Goal: Information Seeking & Learning: Learn about a topic

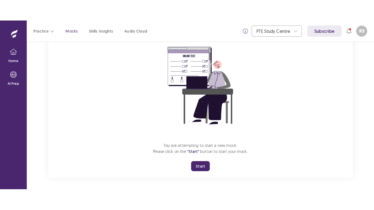
scroll to position [51, 0]
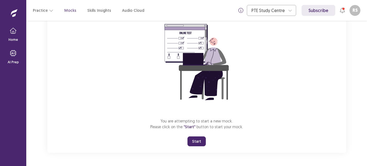
click at [197, 143] on button "Start" at bounding box center [197, 141] width 18 height 10
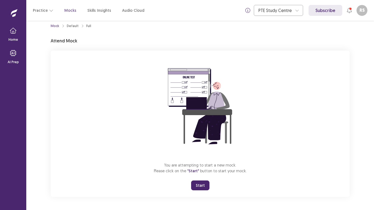
scroll to position [6, 0]
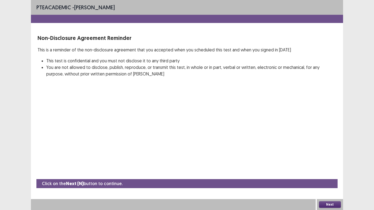
click at [325, 166] on button "Next" at bounding box center [330, 205] width 22 height 7
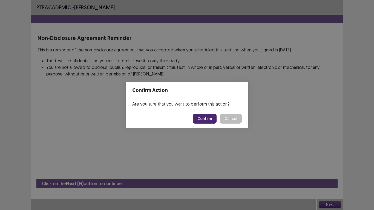
click at [213, 120] on button "Confirm" at bounding box center [205, 119] width 24 height 10
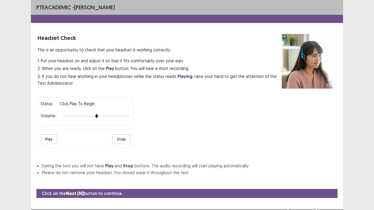
scroll to position [10, 0]
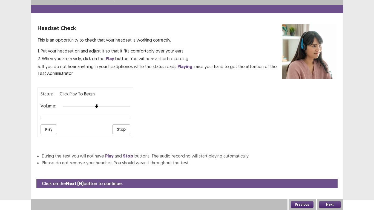
click at [50, 126] on button "Play" at bounding box center [49, 130] width 16 height 10
click at [329, 166] on button "Next" at bounding box center [330, 205] width 22 height 7
click at [329, 166] on div "Confirm Action Are you sure that you want to perform this action? Confirm Cancel" at bounding box center [187, 105] width 374 height 210
click at [325, 166] on button "Next" at bounding box center [330, 205] width 22 height 7
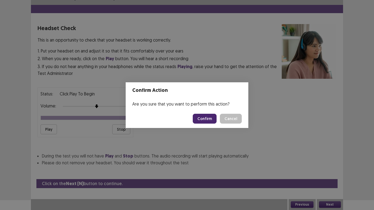
click at [205, 118] on button "Confirm" at bounding box center [205, 119] width 24 height 10
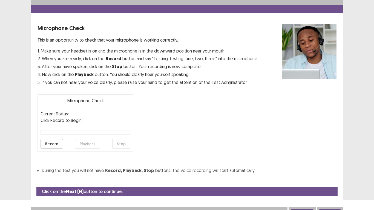
scroll to position [16, 0]
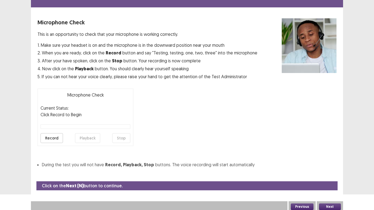
click at [51, 139] on button "Record" at bounding box center [52, 138] width 22 height 10
click at [126, 140] on button "Stop" at bounding box center [121, 138] width 18 height 10
click at [81, 139] on button "Playback" at bounding box center [87, 138] width 25 height 10
click at [323, 166] on button "Next" at bounding box center [330, 207] width 22 height 7
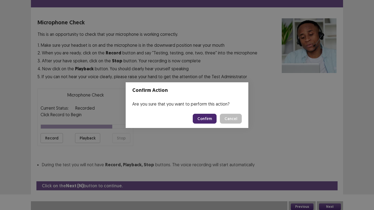
click at [203, 122] on button "Confirm" at bounding box center [205, 119] width 24 height 10
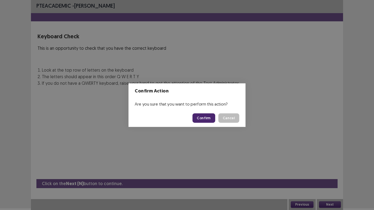
scroll to position [2, 0]
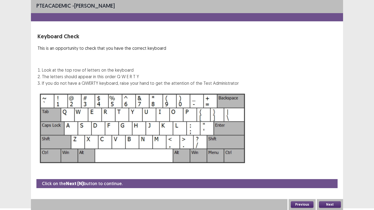
click at [319, 166] on button "Next" at bounding box center [330, 205] width 22 height 7
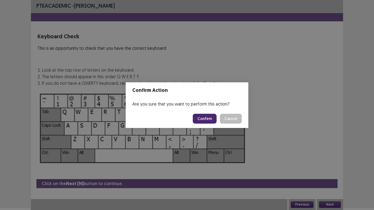
click at [220, 114] on button "Cancel" at bounding box center [231, 119] width 22 height 10
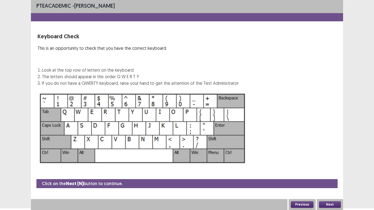
click at [326, 166] on button "Next" at bounding box center [330, 205] width 22 height 7
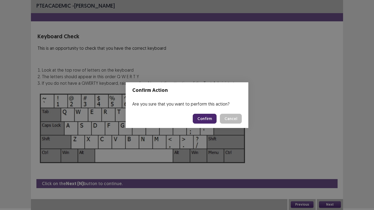
click at [212, 120] on button "Confirm" at bounding box center [205, 119] width 24 height 10
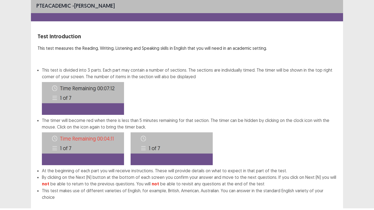
scroll to position [30, 0]
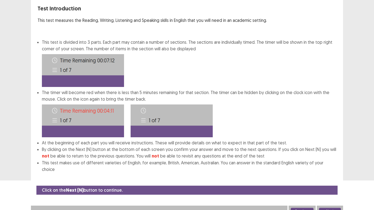
click at [326, 166] on button "Next" at bounding box center [330, 211] width 22 height 7
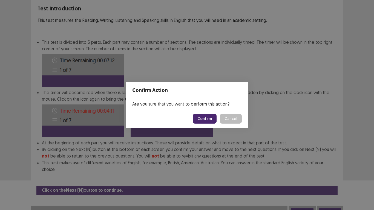
click at [206, 119] on button "Confirm" at bounding box center [205, 119] width 24 height 10
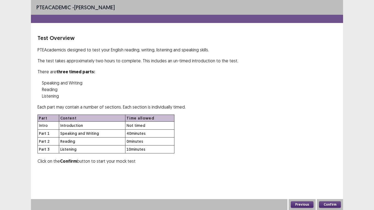
scroll to position [0, 0]
click at [327, 166] on button "Confirm" at bounding box center [330, 205] width 22 height 7
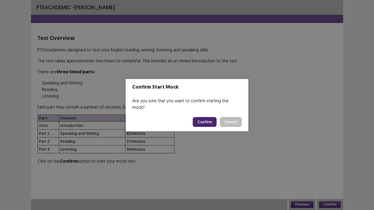
click at [202, 119] on button "Confirm" at bounding box center [205, 122] width 24 height 10
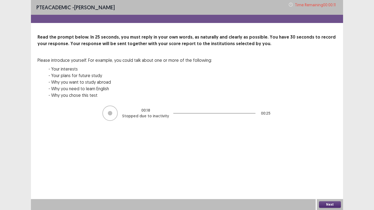
click at [330, 166] on button "Next" at bounding box center [330, 205] width 22 height 7
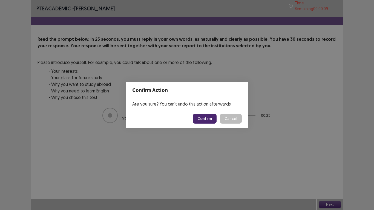
click at [203, 119] on button "Confirm" at bounding box center [205, 119] width 24 height 10
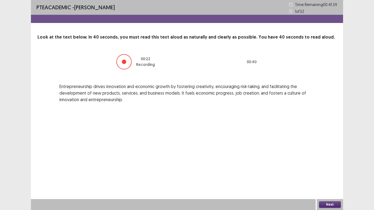
click at [329, 166] on button "Next" at bounding box center [330, 205] width 22 height 7
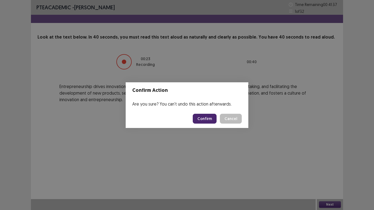
click at [205, 117] on button "Confirm" at bounding box center [205, 119] width 24 height 10
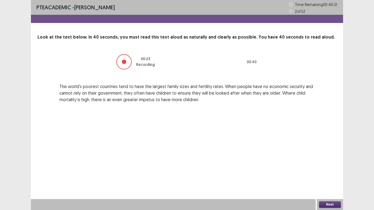
click at [323, 166] on button "Next" at bounding box center [330, 205] width 22 height 7
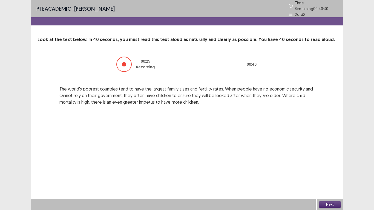
click at [323, 166] on button "Next" at bounding box center [330, 205] width 22 height 7
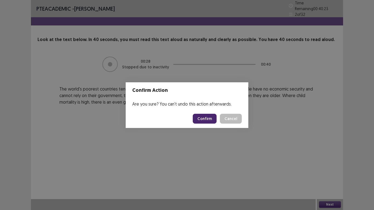
click at [213, 119] on button "Confirm" at bounding box center [205, 119] width 24 height 10
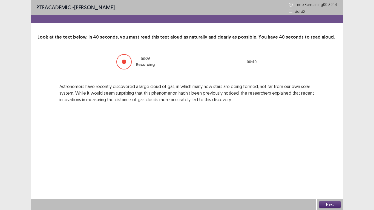
click at [329, 166] on button "Next" at bounding box center [330, 205] width 22 height 7
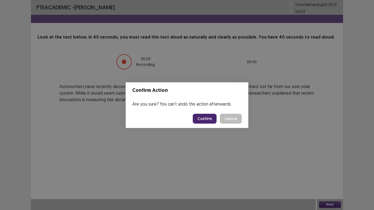
click at [201, 120] on button "Confirm" at bounding box center [205, 119] width 24 height 10
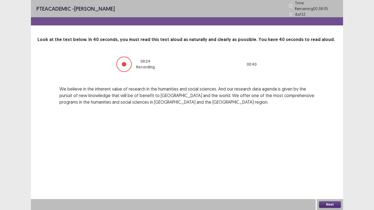
click at [322, 166] on button "Next" at bounding box center [330, 205] width 22 height 7
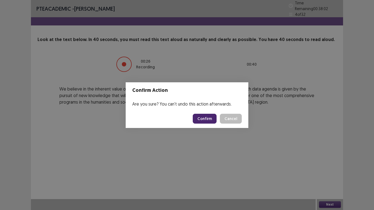
click at [208, 118] on button "Confirm" at bounding box center [205, 119] width 24 height 10
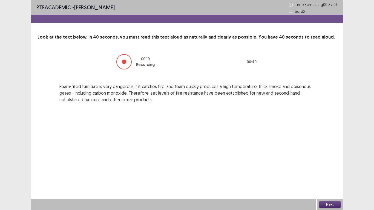
click at [326, 166] on button "Next" at bounding box center [330, 205] width 22 height 7
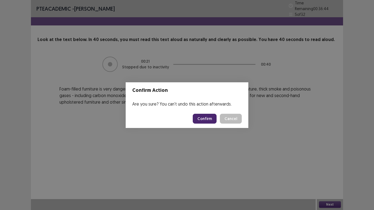
click at [206, 120] on button "Confirm" at bounding box center [205, 119] width 24 height 10
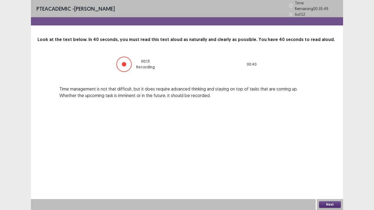
click at [327, 166] on button "Next" at bounding box center [330, 205] width 22 height 7
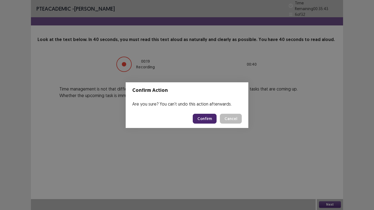
click at [205, 119] on button "Confirm" at bounding box center [205, 119] width 24 height 10
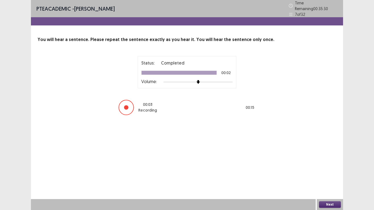
click at [327, 166] on button "Next" at bounding box center [330, 205] width 22 height 7
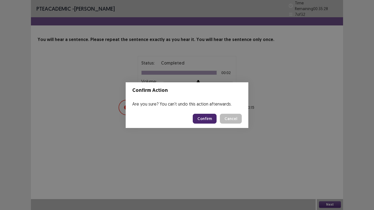
click at [206, 121] on button "Confirm" at bounding box center [205, 119] width 24 height 10
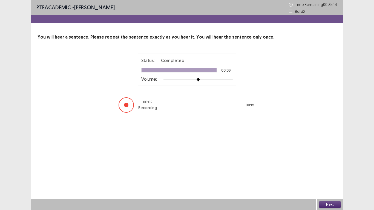
click at [326, 166] on button "Next" at bounding box center [330, 205] width 22 height 7
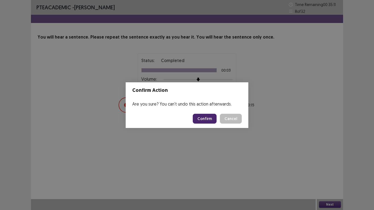
click at [204, 121] on button "Confirm" at bounding box center [205, 119] width 24 height 10
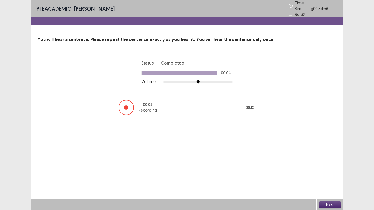
click at [334, 166] on button "Next" at bounding box center [330, 205] width 22 height 7
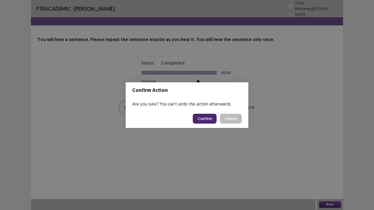
click at [202, 120] on button "Confirm" at bounding box center [205, 119] width 24 height 10
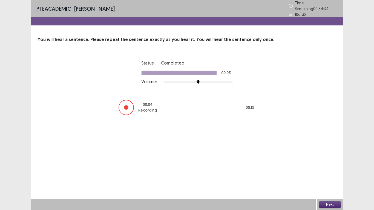
click at [332, 166] on button "Next" at bounding box center [330, 205] width 22 height 7
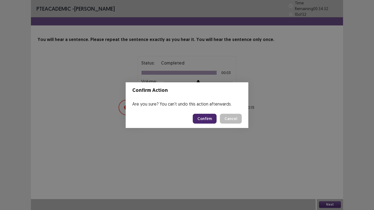
click at [213, 118] on button "Confirm" at bounding box center [205, 119] width 24 height 10
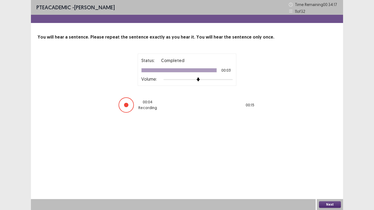
click at [327, 166] on button "Next" at bounding box center [330, 205] width 22 height 7
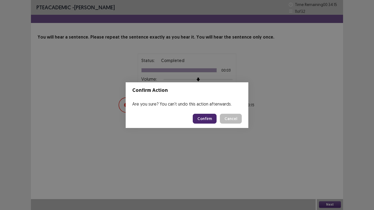
click at [206, 114] on button "Confirm" at bounding box center [205, 119] width 24 height 10
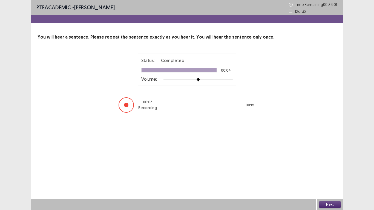
click at [325, 166] on button "Next" at bounding box center [330, 205] width 22 height 7
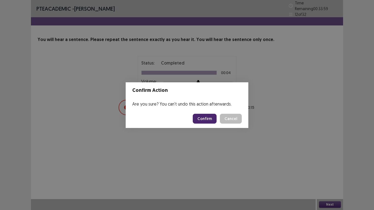
click at [205, 114] on button "Confirm" at bounding box center [205, 119] width 24 height 10
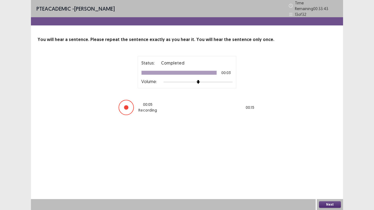
click at [328, 166] on button "Next" at bounding box center [330, 205] width 22 height 7
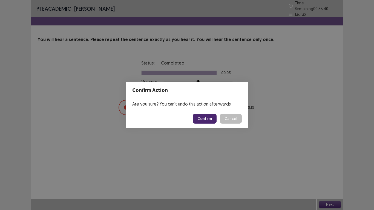
click at [211, 124] on footer "Confirm Cancel" at bounding box center [187, 119] width 123 height 19
click at [207, 118] on button "Confirm" at bounding box center [205, 119] width 24 height 10
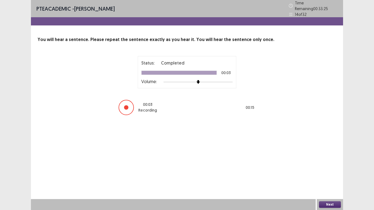
click at [329, 166] on button "Next" at bounding box center [330, 205] width 22 height 7
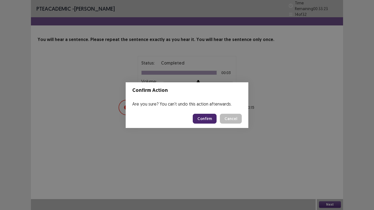
click at [202, 122] on button "Confirm" at bounding box center [205, 119] width 24 height 10
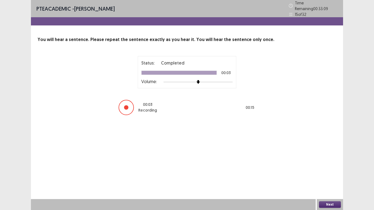
click at [329, 166] on button "Next" at bounding box center [330, 205] width 22 height 7
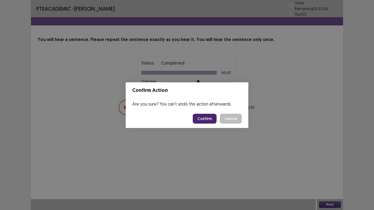
click at [210, 116] on button "Confirm" at bounding box center [205, 119] width 24 height 10
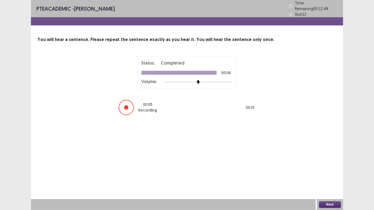
click at [329, 166] on button "Next" at bounding box center [330, 205] width 22 height 7
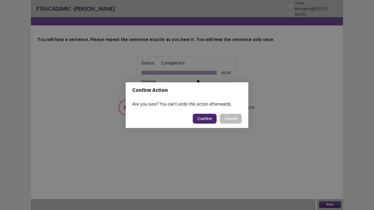
click at [207, 116] on button "Confirm" at bounding box center [205, 119] width 24 height 10
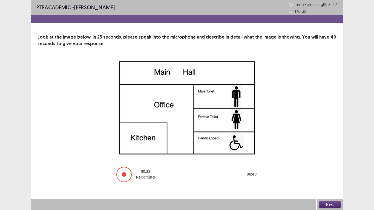
click at [127, 166] on div at bounding box center [123, 174] width 15 height 15
click at [324, 166] on button "Next" at bounding box center [330, 205] width 22 height 7
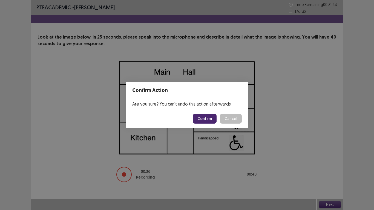
click at [207, 121] on button "Confirm" at bounding box center [205, 119] width 24 height 10
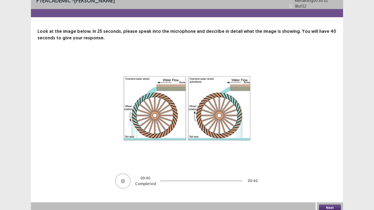
scroll to position [9, 0]
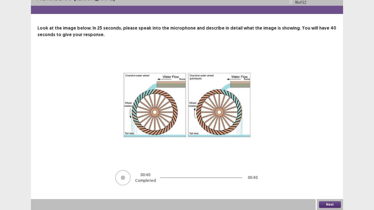
click at [329, 166] on button "Next" at bounding box center [330, 205] width 22 height 7
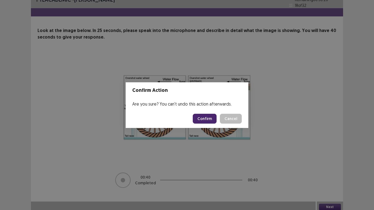
click at [208, 121] on button "Confirm" at bounding box center [205, 119] width 24 height 10
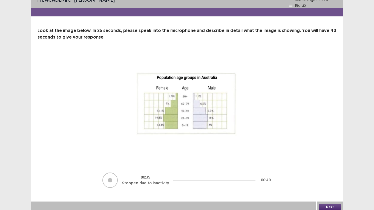
click at [320, 166] on button "Next" at bounding box center [330, 207] width 22 height 7
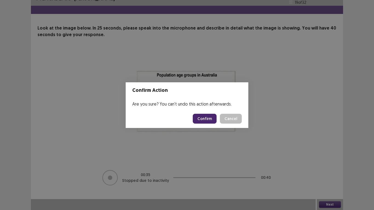
click at [203, 119] on button "Confirm" at bounding box center [205, 119] width 24 height 10
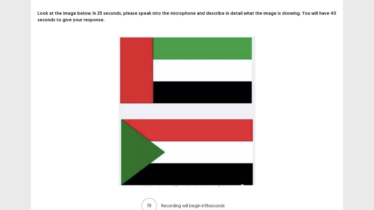
scroll to position [27, 0]
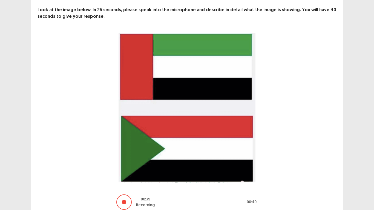
click at [122, 166] on div at bounding box center [123, 202] width 15 height 15
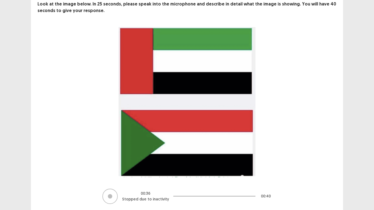
scroll to position [52, 0]
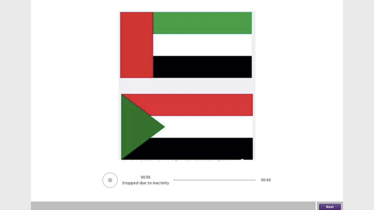
click at [331, 166] on button "Next" at bounding box center [330, 207] width 22 height 7
click at [328, 166] on button "Next" at bounding box center [330, 207] width 22 height 7
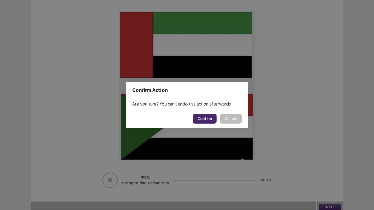
click at [202, 119] on button "Confirm" at bounding box center [205, 119] width 24 height 10
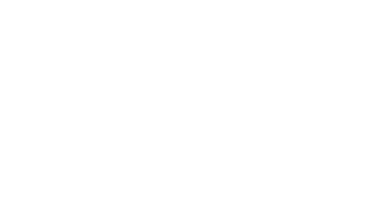
scroll to position [0, 0]
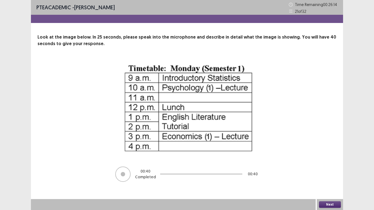
click at [329, 166] on button "Next" at bounding box center [330, 205] width 22 height 7
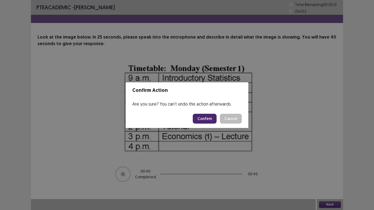
click at [200, 119] on button "Confirm" at bounding box center [205, 119] width 24 height 10
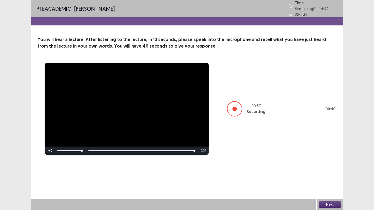
click at [230, 110] on div at bounding box center [234, 108] width 15 height 15
click at [323, 166] on button "Next" at bounding box center [330, 205] width 22 height 7
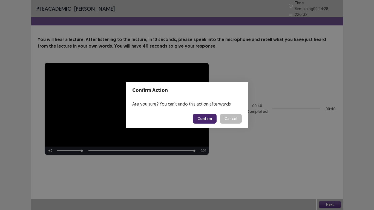
click at [202, 121] on button "Confirm" at bounding box center [205, 119] width 24 height 10
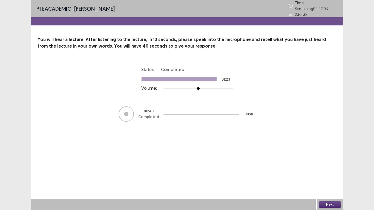
click at [325, 166] on button "Next" at bounding box center [330, 205] width 22 height 7
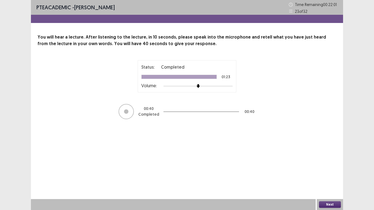
click at [325, 166] on button "Next" at bounding box center [330, 205] width 22 height 7
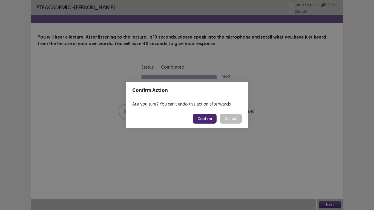
click at [206, 116] on button "Confirm" at bounding box center [205, 119] width 24 height 10
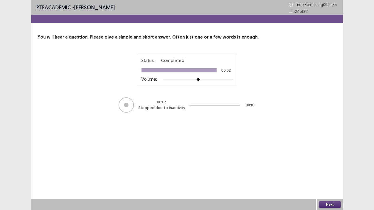
click at [198, 78] on img at bounding box center [198, 80] width 4 height 4
click at [196, 78] on img at bounding box center [198, 80] width 4 height 4
click at [193, 78] on div at bounding box center [198, 80] width 69 height 4
click at [193, 78] on div at bounding box center [191, 80] width 4 height 4
click at [199, 79] on div at bounding box center [198, 80] width 69 height 4
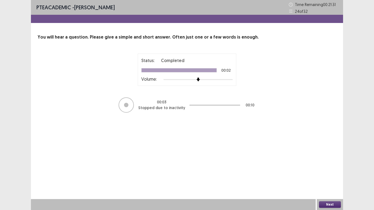
click at [327, 166] on button "Next" at bounding box center [330, 205] width 22 height 7
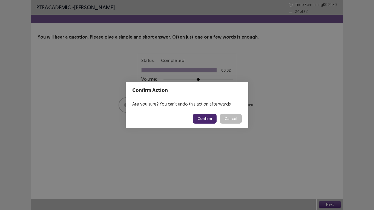
click at [204, 117] on button "Confirm" at bounding box center [205, 119] width 24 height 10
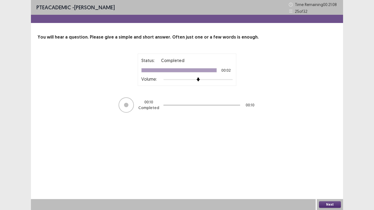
click at [325, 166] on button "Next" at bounding box center [330, 205] width 22 height 7
click at [326, 166] on div "Next" at bounding box center [330, 204] width 26 height 11
click at [326, 166] on button "Next" at bounding box center [330, 205] width 22 height 7
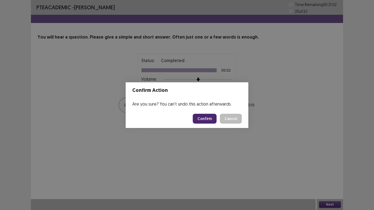
click at [203, 118] on button "Confirm" at bounding box center [205, 119] width 24 height 10
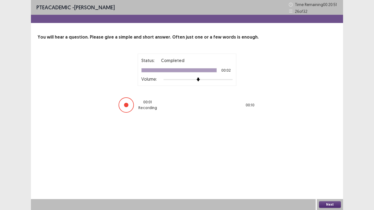
click at [324, 166] on button "Next" at bounding box center [330, 205] width 22 height 7
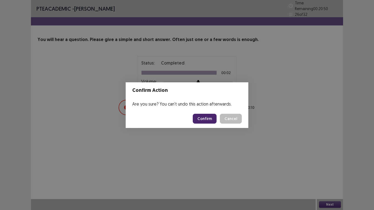
click at [204, 116] on button "Confirm" at bounding box center [205, 119] width 24 height 10
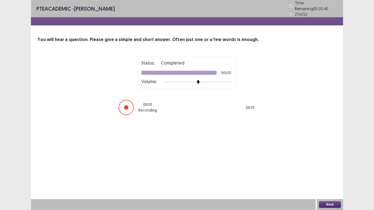
click at [327, 166] on button "Next" at bounding box center [330, 205] width 22 height 7
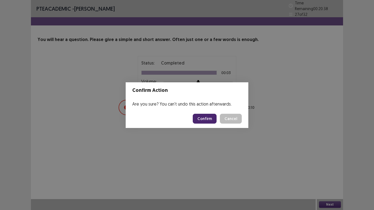
click at [201, 120] on button "Confirm" at bounding box center [205, 119] width 24 height 10
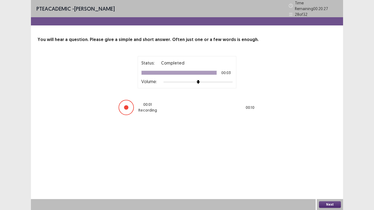
click at [337, 166] on button "Next" at bounding box center [330, 205] width 22 height 7
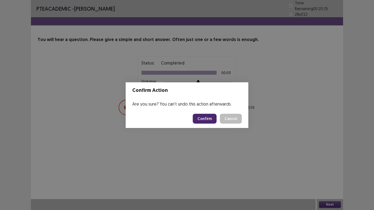
click at [214, 121] on button "Confirm" at bounding box center [205, 119] width 24 height 10
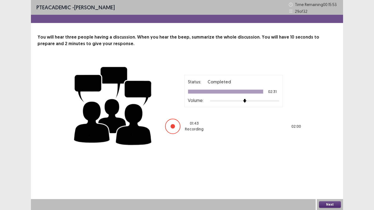
click at [330, 205] on button "Next" at bounding box center [330, 205] width 22 height 7
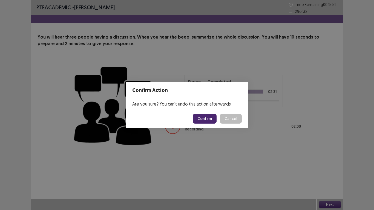
click at [204, 119] on button "Confirm" at bounding box center [205, 119] width 24 height 10
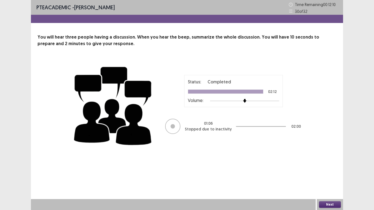
click at [327, 207] on button "Next" at bounding box center [330, 205] width 22 height 7
click at [328, 205] on button "Next" at bounding box center [330, 205] width 22 height 7
click at [324, 204] on button "Next" at bounding box center [330, 205] width 22 height 7
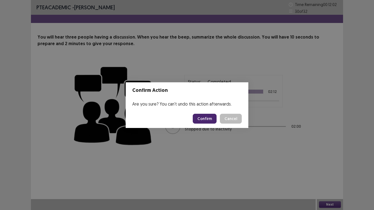
click at [206, 117] on button "Confirm" at bounding box center [205, 119] width 24 height 10
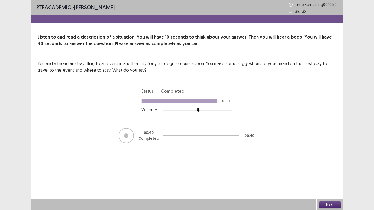
click at [326, 205] on button "Next" at bounding box center [330, 205] width 22 height 7
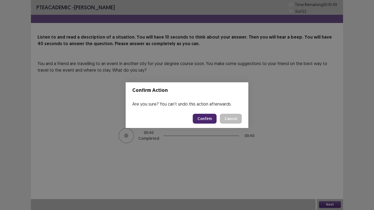
click at [210, 117] on button "Confirm" at bounding box center [205, 119] width 24 height 10
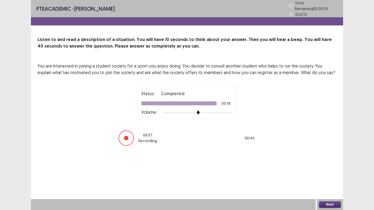
click at [326, 207] on button "Next" at bounding box center [330, 205] width 22 height 7
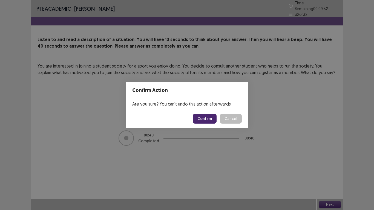
click at [205, 117] on button "Confirm" at bounding box center [205, 119] width 24 height 10
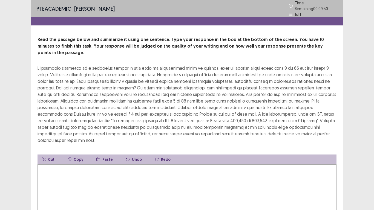
click at [50, 165] on textarea at bounding box center [187, 195] width 299 height 60
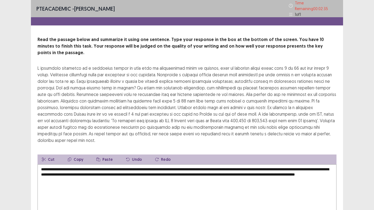
click at [62, 167] on textarea "**********" at bounding box center [187, 195] width 299 height 60
click at [123, 165] on textarea "**********" at bounding box center [187, 195] width 299 height 60
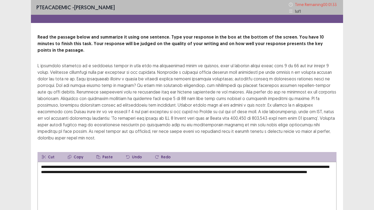
click at [124, 162] on textarea "**********" at bounding box center [187, 192] width 299 height 60
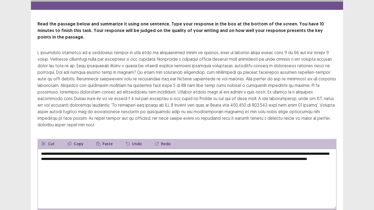
scroll to position [33, 0]
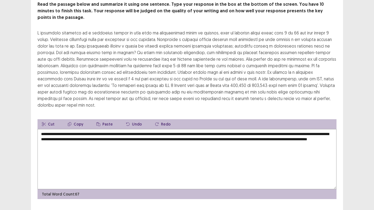
type textarea "**********"
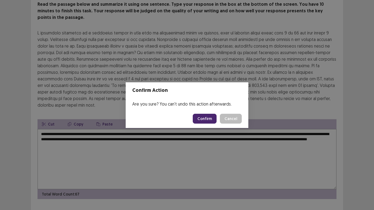
click at [206, 121] on button "Confirm" at bounding box center [205, 119] width 24 height 10
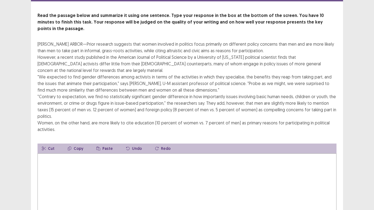
scroll to position [27, 0]
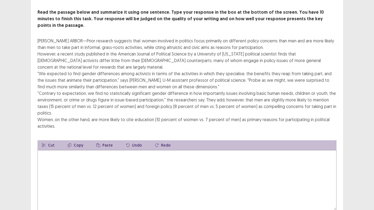
click at [56, 153] on textarea at bounding box center [187, 180] width 299 height 60
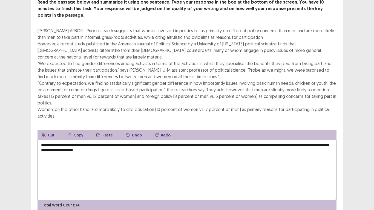
scroll to position [46, 0]
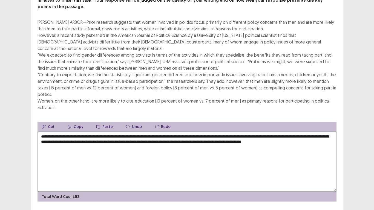
click at [50, 133] on textarea "**********" at bounding box center [187, 162] width 299 height 60
drag, startPoint x: 50, startPoint y: 131, endPoint x: 57, endPoint y: 135, distance: 8.0
click at [50, 132] on textarea "**********" at bounding box center [187, 162] width 299 height 60
click at [71, 132] on textarea "**********" at bounding box center [187, 162] width 299 height 60
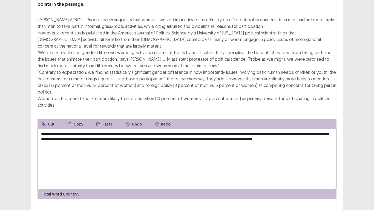
click at [68, 136] on textarea "**********" at bounding box center [187, 159] width 299 height 60
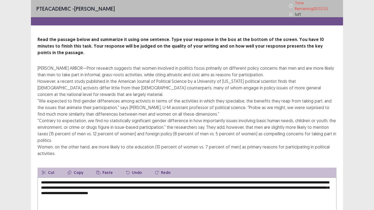
scroll to position [27, 0]
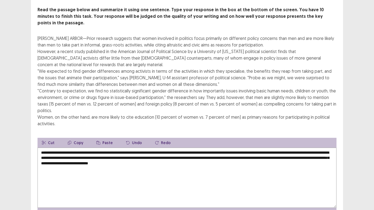
click at [303, 148] on textarea "**********" at bounding box center [187, 178] width 299 height 60
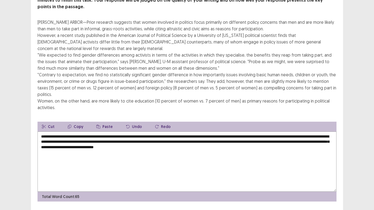
scroll to position [46, 0]
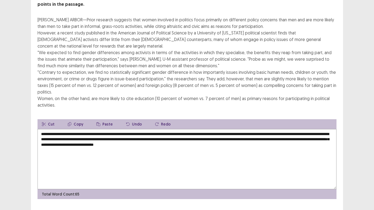
type textarea "**********"
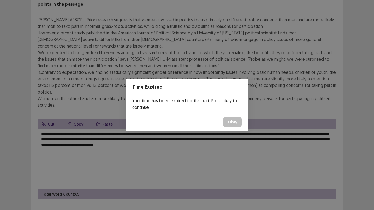
click at [227, 119] on button "Okay" at bounding box center [232, 122] width 19 height 10
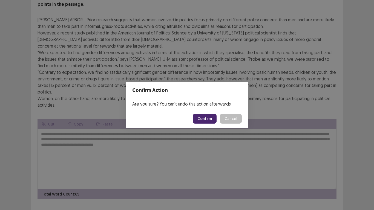
click at [207, 120] on button "Confirm" at bounding box center [205, 119] width 24 height 10
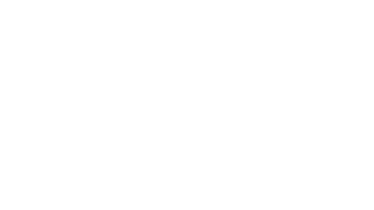
scroll to position [0, 0]
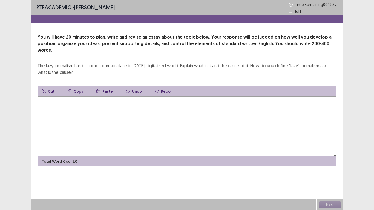
click at [64, 108] on textarea at bounding box center [187, 126] width 299 height 60
click at [58, 96] on textarea "**********" at bounding box center [187, 126] width 299 height 60
click at [86, 96] on textarea "**********" at bounding box center [187, 126] width 299 height 60
click at [123, 96] on textarea "**********" at bounding box center [187, 126] width 299 height 60
type textarea "**********"
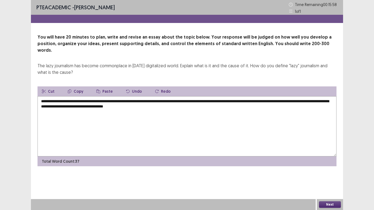
click at [168, 99] on textarea "**********" at bounding box center [187, 126] width 299 height 60
click at [203, 101] on textarea "**********" at bounding box center [187, 126] width 299 height 60
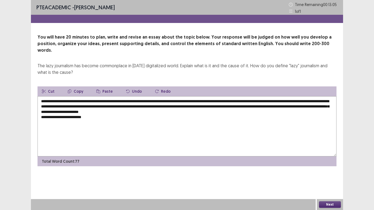
click at [88, 108] on textarea "**********" at bounding box center [187, 126] width 299 height 60
click at [90, 114] on textarea "**********" at bounding box center [187, 126] width 299 height 60
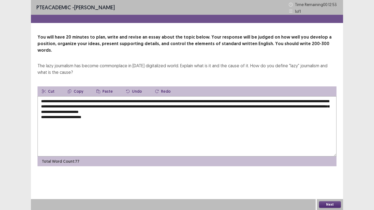
click at [90, 114] on textarea "**********" at bounding box center [187, 126] width 299 height 60
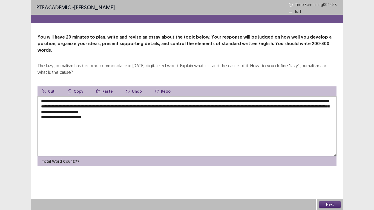
click at [90, 114] on textarea "**********" at bounding box center [187, 126] width 299 height 60
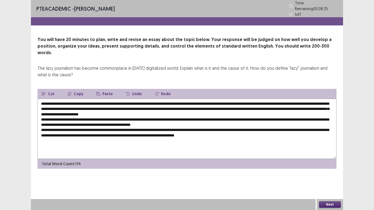
click at [62, 106] on textarea at bounding box center [187, 129] width 299 height 60
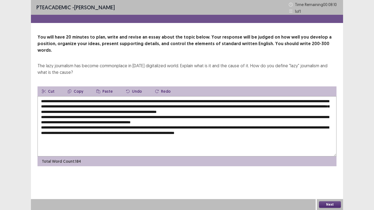
click at [268, 127] on textarea at bounding box center [187, 126] width 299 height 60
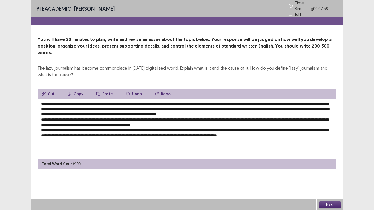
click at [188, 126] on textarea at bounding box center [187, 129] width 299 height 60
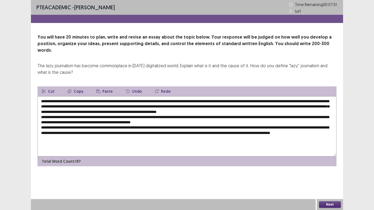
click at [101, 133] on textarea at bounding box center [187, 126] width 299 height 60
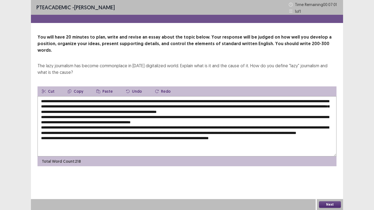
click at [160, 96] on textarea at bounding box center [187, 126] width 299 height 60
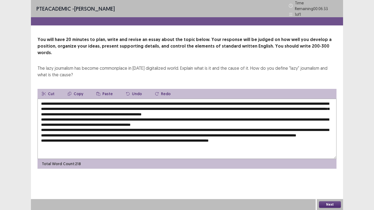
click at [190, 99] on textarea at bounding box center [187, 129] width 299 height 60
click at [135, 99] on textarea at bounding box center [187, 129] width 299 height 60
click at [42, 99] on textarea at bounding box center [187, 129] width 299 height 60
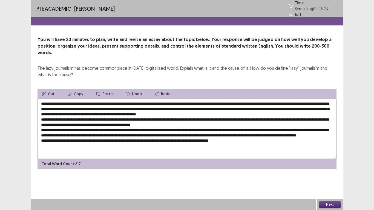
click at [134, 99] on textarea at bounding box center [187, 129] width 299 height 60
click at [233, 100] on textarea at bounding box center [187, 129] width 299 height 60
click at [212, 100] on textarea at bounding box center [187, 129] width 299 height 60
click at [241, 101] on textarea at bounding box center [187, 129] width 299 height 60
click at [205, 100] on textarea at bounding box center [187, 129] width 299 height 60
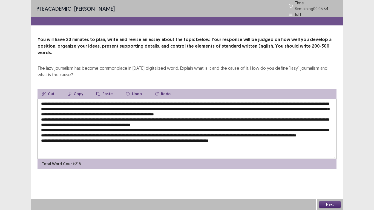
click at [221, 100] on textarea at bounding box center [187, 129] width 299 height 60
click at [85, 111] on textarea at bounding box center [187, 129] width 299 height 60
click at [198, 110] on textarea at bounding box center [187, 129] width 299 height 60
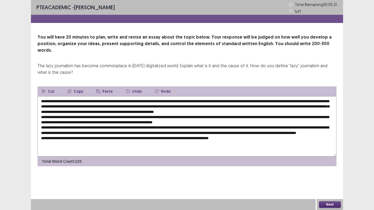
type textarea "**********"
click at [328, 208] on button "Next" at bounding box center [330, 205] width 22 height 7
click at [333, 205] on div "Confirm Action Are you sure? You can't undo this action afterwards. Confirm Can…" at bounding box center [187, 105] width 374 height 210
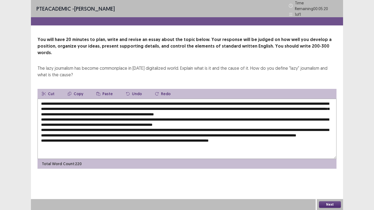
click at [328, 205] on button "Next" at bounding box center [330, 205] width 22 height 7
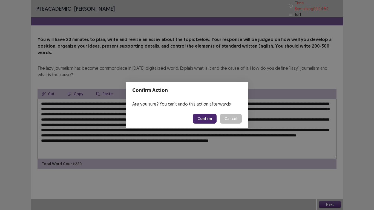
click at [208, 120] on button "Confirm" at bounding box center [205, 119] width 24 height 10
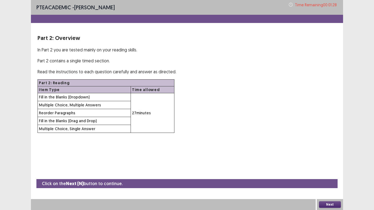
click at [329, 204] on button "Next" at bounding box center [330, 205] width 22 height 7
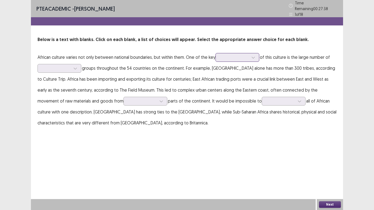
click at [255, 56] on icon at bounding box center [253, 58] width 4 height 4
click at [254, 56] on icon at bounding box center [253, 58] width 4 height 4
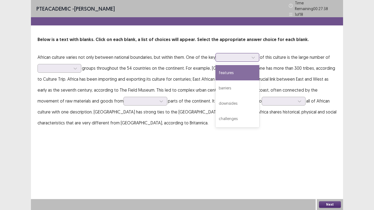
click at [254, 56] on icon at bounding box center [253, 58] width 4 height 4
click at [227, 74] on div "features" at bounding box center [238, 72] width 44 height 15
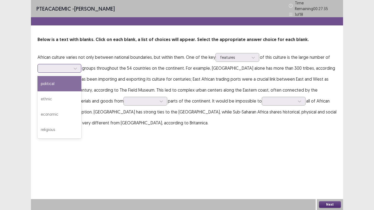
click at [73, 68] on div at bounding box center [75, 68] width 8 height 8
click at [253, 56] on icon at bounding box center [253, 58] width 4 height 4
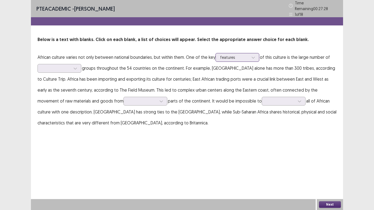
click at [253, 56] on icon at bounding box center [253, 58] width 4 height 4
click at [75, 67] on icon at bounding box center [75, 69] width 4 height 4
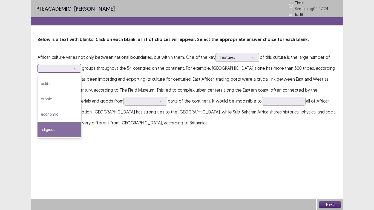
click at [53, 127] on div "religious" at bounding box center [60, 129] width 44 height 15
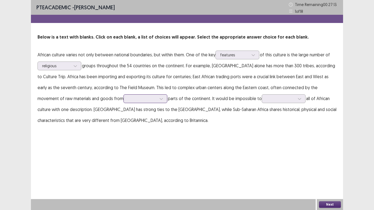
click at [160, 99] on icon at bounding box center [161, 99] width 3 height 2
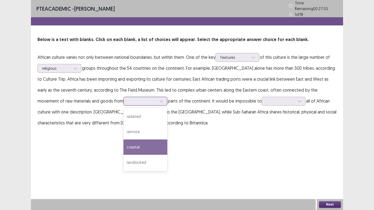
click at [124, 149] on div "coastal" at bounding box center [146, 147] width 44 height 15
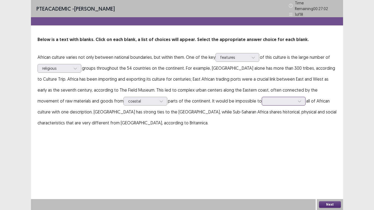
click at [298, 101] on icon at bounding box center [299, 102] width 3 height 2
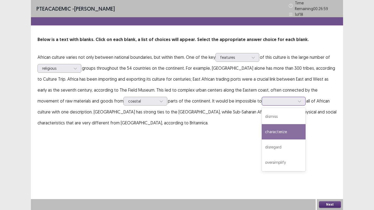
click at [262, 134] on div "characterize" at bounding box center [284, 131] width 44 height 15
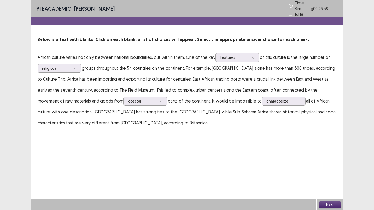
click at [328, 204] on button "Next" at bounding box center [330, 205] width 22 height 7
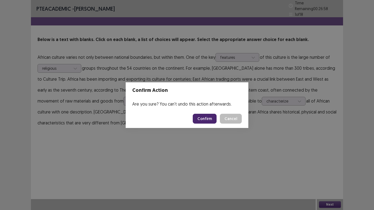
click at [211, 121] on button "Confirm" at bounding box center [205, 119] width 24 height 10
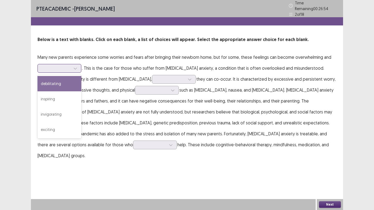
click at [74, 67] on icon at bounding box center [75, 69] width 4 height 4
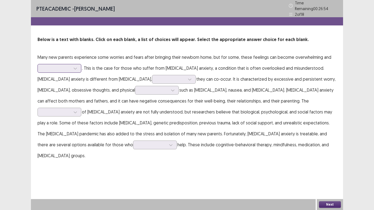
click at [76, 68] on div at bounding box center [75, 68] width 8 height 8
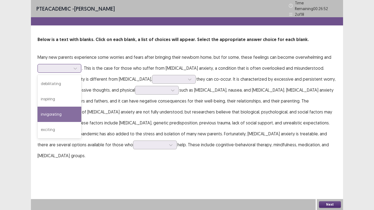
click at [51, 131] on div "exciting" at bounding box center [60, 129] width 44 height 15
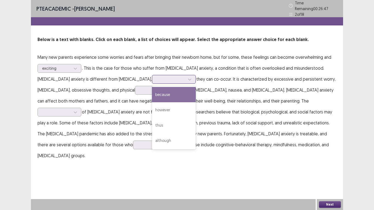
click at [186, 78] on div at bounding box center [190, 79] width 8 height 8
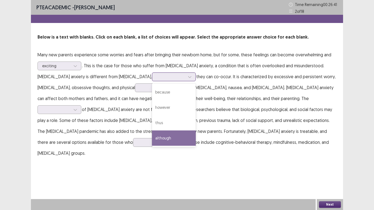
click at [152, 142] on div "although" at bounding box center [174, 138] width 44 height 15
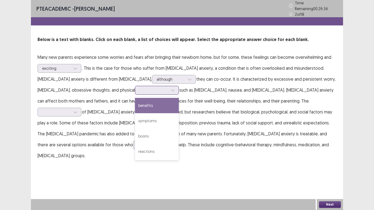
click at [171, 88] on icon at bounding box center [173, 90] width 4 height 4
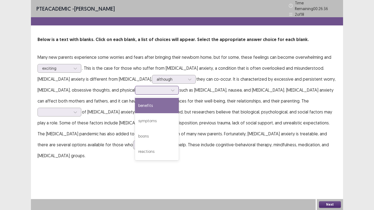
click at [171, 88] on icon at bounding box center [173, 90] width 4 height 4
click at [135, 118] on div "symptoms" at bounding box center [157, 120] width 44 height 15
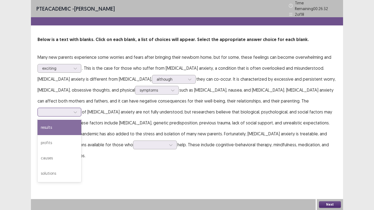
click at [77, 110] on icon at bounding box center [75, 112] width 4 height 4
click at [81, 151] on div "causes" at bounding box center [60, 158] width 44 height 15
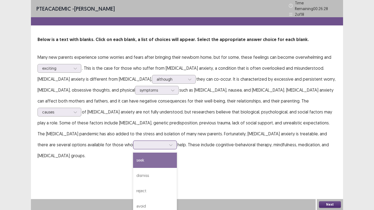
click at [175, 141] on div at bounding box center [171, 145] width 8 height 8
click at [177, 153] on div "seek" at bounding box center [155, 160] width 44 height 15
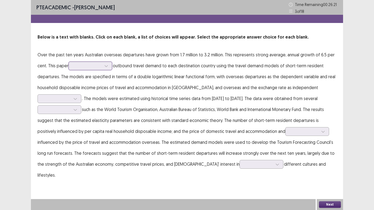
click at [105, 66] on icon at bounding box center [106, 66] width 4 height 4
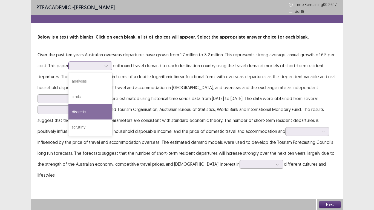
click at [78, 110] on div "dissects" at bounding box center [90, 111] width 44 height 15
click at [78, 110] on p "Over the past ten years Australian overseas departures have grown from 1.7 mill…" at bounding box center [187, 114] width 299 height 131
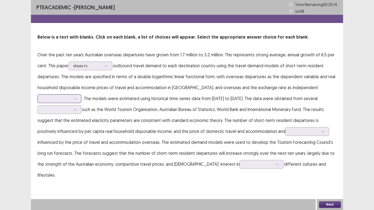
click at [79, 95] on div at bounding box center [75, 99] width 8 height 8
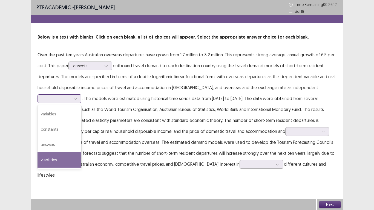
click at [81, 153] on div "viabilities" at bounding box center [60, 160] width 44 height 15
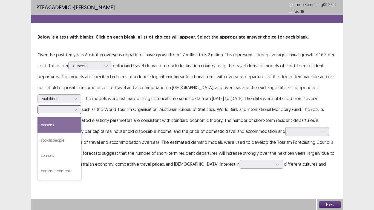
click at [71, 107] on div at bounding box center [57, 110] width 30 height 6
click at [81, 148] on div "sources" at bounding box center [60, 155] width 44 height 15
click at [273, 147] on p "Over the past ten years Australian overseas departures have grown from 1.7 mill…" at bounding box center [187, 114] width 299 height 131
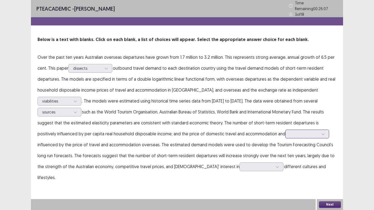
click at [319, 132] on div at bounding box center [323, 134] width 8 height 8
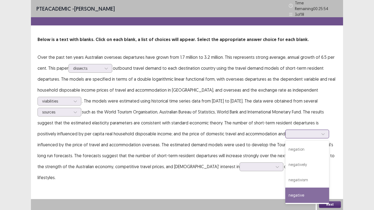
click at [285, 196] on div "negative" at bounding box center [307, 195] width 44 height 15
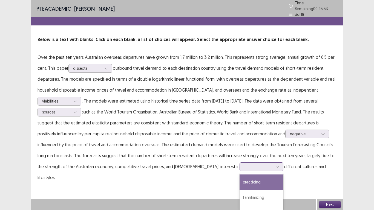
click at [276, 165] on icon at bounding box center [278, 167] width 4 height 4
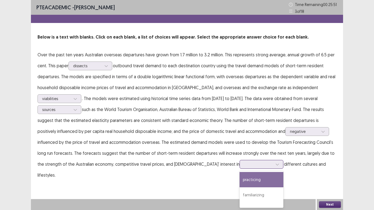
click at [240, 179] on div "practicing" at bounding box center [262, 179] width 44 height 15
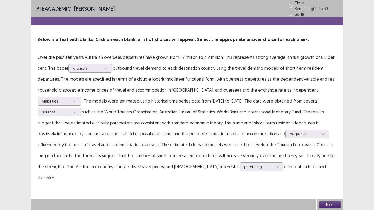
click at [320, 206] on button "Next" at bounding box center [330, 205] width 22 height 7
click at [329, 205] on div "Confirm Action Are you sure? You can't undo this action afterwards. Confirm Can…" at bounding box center [187, 105] width 374 height 210
click at [328, 204] on div "Confirm Action Are you sure? You can't undo this action afterwards. Confirm Can…" at bounding box center [187, 105] width 374 height 210
click at [328, 204] on button "Next" at bounding box center [330, 205] width 22 height 7
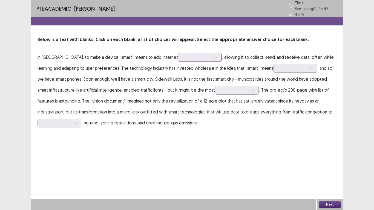
click at [214, 56] on icon at bounding box center [216, 58] width 4 height 4
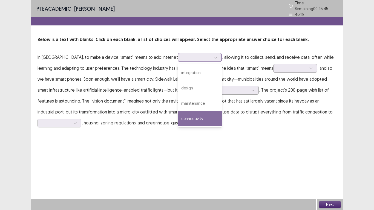
click at [182, 117] on div "connectivity" at bounding box center [200, 118] width 44 height 15
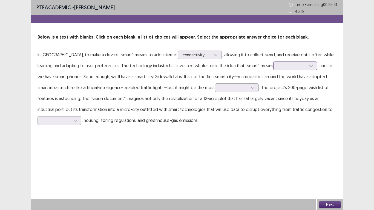
click at [309, 67] on icon at bounding box center [311, 66] width 4 height 4
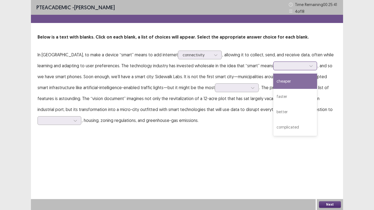
click at [309, 67] on icon at bounding box center [311, 66] width 4 height 4
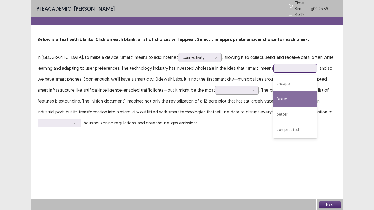
click at [273, 96] on div "faster" at bounding box center [295, 98] width 44 height 15
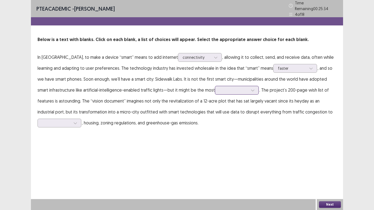
click at [249, 90] on div at bounding box center [253, 90] width 8 height 8
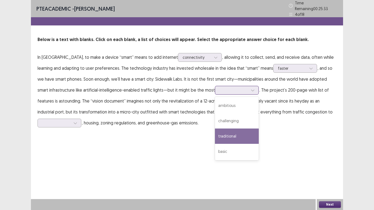
click at [216, 113] on div "challenging" at bounding box center [237, 120] width 44 height 15
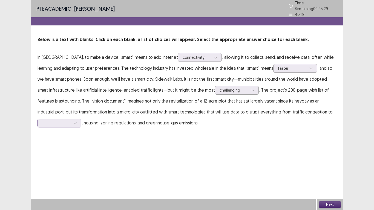
click at [76, 121] on icon at bounding box center [75, 123] width 4 height 4
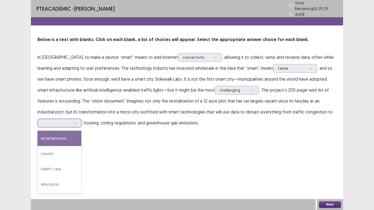
click at [76, 121] on icon at bounding box center [75, 123] width 4 height 4
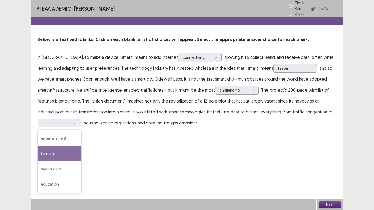
click at [48, 148] on div "tourism" at bounding box center [60, 153] width 44 height 15
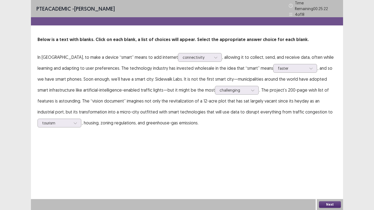
click at [325, 202] on button "Next" at bounding box center [330, 205] width 22 height 7
click at [321, 205] on div "Confirm Action Are you sure? You can't undo this action afterwards. Confirm Can…" at bounding box center [187, 105] width 374 height 210
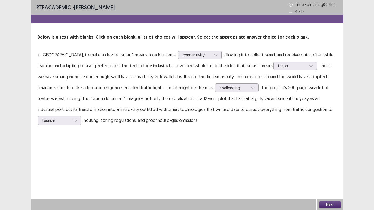
click at [333, 204] on button "Next" at bounding box center [330, 205] width 22 height 7
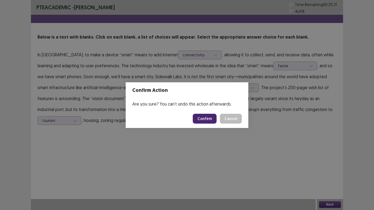
click at [212, 117] on button "Confirm" at bounding box center [205, 119] width 24 height 10
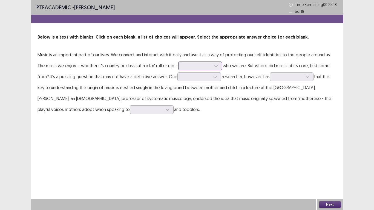
click at [213, 67] on div at bounding box center [216, 66] width 8 height 8
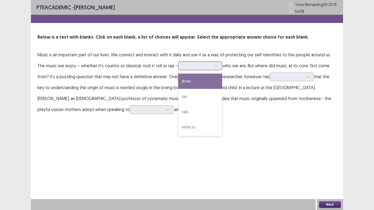
click at [182, 82] on div "show" at bounding box center [200, 81] width 44 height 15
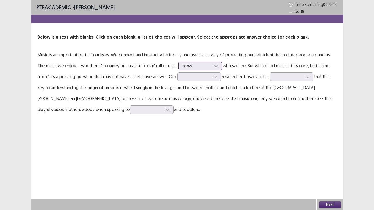
click at [197, 65] on div at bounding box center [197, 65] width 28 height 5
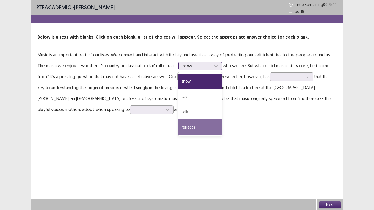
click at [184, 129] on div "reflects" at bounding box center [200, 127] width 44 height 15
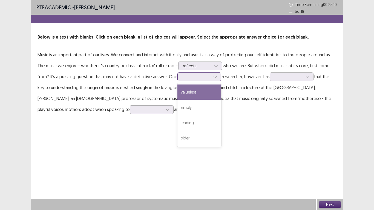
click at [213, 76] on icon at bounding box center [215, 77] width 4 height 4
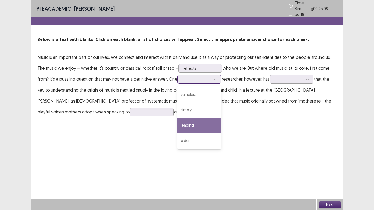
click at [179, 125] on div "leading" at bounding box center [199, 125] width 44 height 15
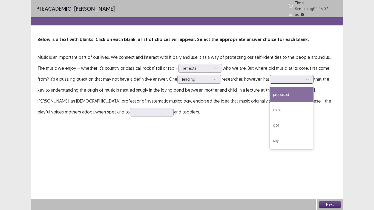
click at [306, 78] on icon at bounding box center [308, 80] width 4 height 4
click at [275, 95] on div "proposed" at bounding box center [292, 94] width 44 height 15
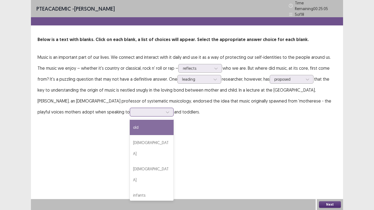
click at [164, 109] on div at bounding box center [168, 112] width 8 height 8
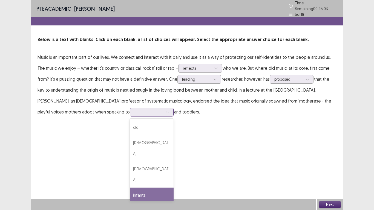
click at [130, 188] on div "infants" at bounding box center [152, 195] width 44 height 15
click at [326, 205] on button "Next" at bounding box center [330, 205] width 22 height 7
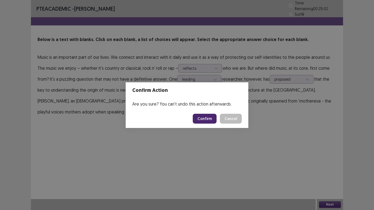
click at [207, 121] on button "Confirm" at bounding box center [205, 119] width 24 height 10
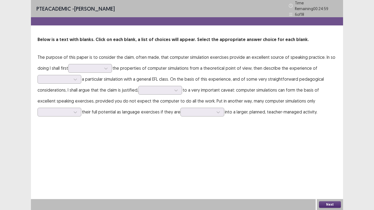
click at [107, 70] on p "The purpose of this paper is to consider the claim, often made, that computer s…" at bounding box center [187, 85] width 299 height 66
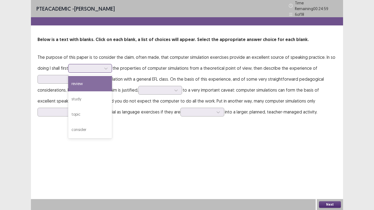
click at [108, 68] on div at bounding box center [106, 68] width 8 height 8
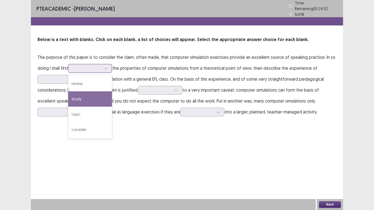
click at [78, 100] on div "study" at bounding box center [90, 98] width 44 height 15
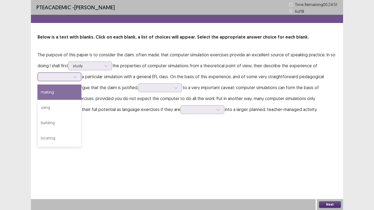
click at [81, 76] on div at bounding box center [60, 77] width 44 height 9
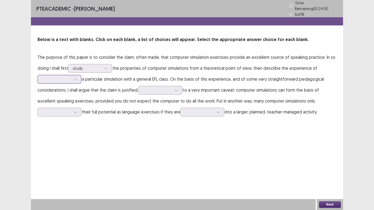
click at [79, 75] on div at bounding box center [75, 79] width 8 height 8
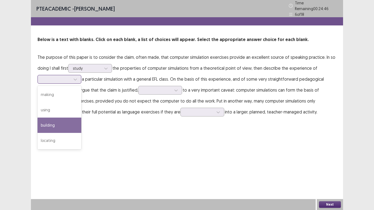
click at [49, 125] on div "building" at bounding box center [60, 125] width 44 height 15
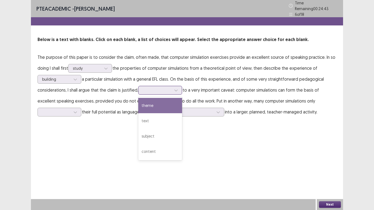
click at [174, 88] on div at bounding box center [176, 90] width 8 height 8
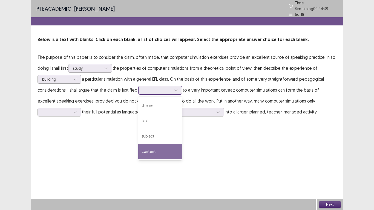
click at [146, 148] on div "content" at bounding box center [160, 151] width 44 height 15
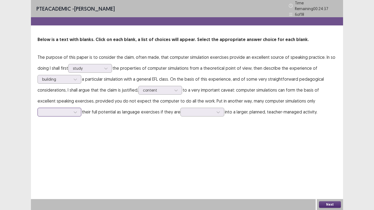
click at [72, 110] on div at bounding box center [75, 112] width 8 height 8
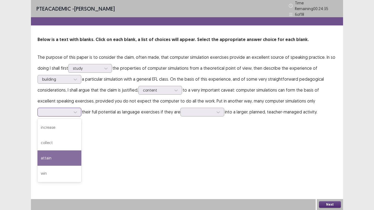
click at [48, 156] on div "attain" at bounding box center [60, 158] width 44 height 15
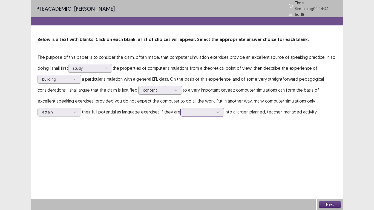
click at [216, 113] on div at bounding box center [218, 112] width 8 height 8
click at [202, 161] on div "integrated" at bounding box center [202, 158] width 44 height 15
click at [323, 205] on button "Next" at bounding box center [330, 205] width 22 height 7
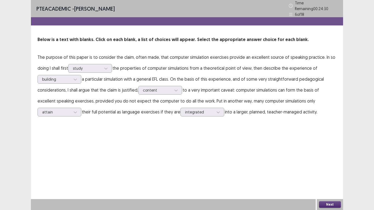
click at [326, 204] on button "Next" at bounding box center [330, 205] width 22 height 7
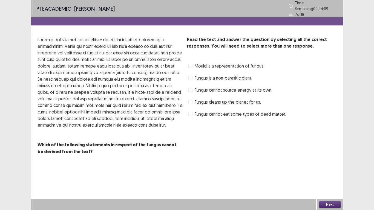
click at [194, 100] on label "Fungus cleans up the planet for us." at bounding box center [224, 102] width 73 height 7
click at [193, 65] on label "Mould is a representation of fungus." at bounding box center [226, 66] width 76 height 7
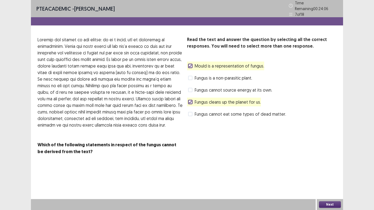
click at [193, 89] on label "Fungus cannot source energy at its own." at bounding box center [230, 90] width 84 height 7
click at [190, 101] on icon at bounding box center [190, 102] width 3 height 3
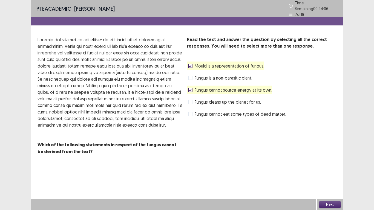
click at [190, 65] on polyline at bounding box center [190, 66] width 2 height 2
click at [325, 207] on button "Next" at bounding box center [330, 205] width 22 height 7
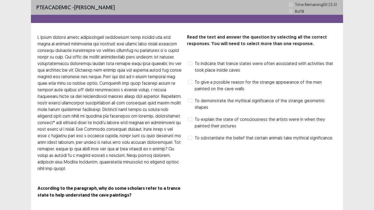
click at [193, 120] on label "To explain the state of consciousness the artists were in when they painted the…" at bounding box center [262, 122] width 148 height 13
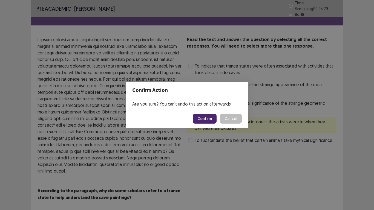
click at [210, 119] on button "Confirm" at bounding box center [205, 119] width 24 height 10
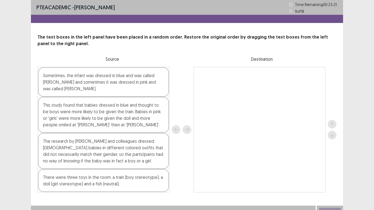
click at [136, 154] on div "The research by Will and colleagues dressed 6-month-old babies in different col…" at bounding box center [103, 151] width 131 height 36
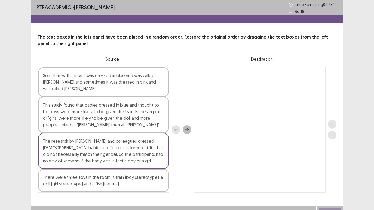
click at [187, 130] on icon "next" at bounding box center [187, 130] width 4 height 4
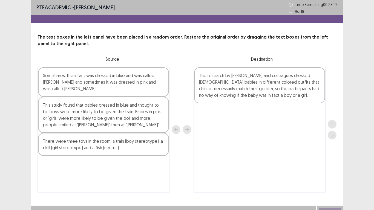
click at [156, 116] on div "This study found that babies dressed in blue and thought to be boys were more l…" at bounding box center [103, 115] width 131 height 36
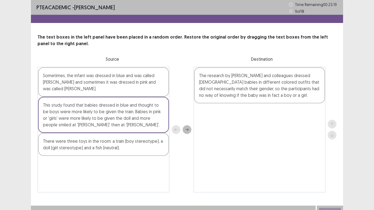
click at [184, 128] on button "next" at bounding box center [187, 129] width 9 height 9
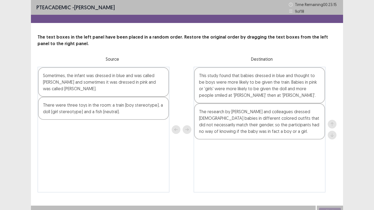
drag, startPoint x: 273, startPoint y: 82, endPoint x: 280, endPoint y: 113, distance: 31.6
click at [274, 86] on div "This study found that babies dressed in blue and thought to be boys were more l…" at bounding box center [260, 130] width 132 height 126
click at [277, 92] on div "This study found that babies dressed in blue and thought to be boys were more l…" at bounding box center [260, 130] width 132 height 126
drag, startPoint x: 280, startPoint y: 113, endPoint x: 270, endPoint y: 101, distance: 15.9
click at [275, 125] on div "This study found that babies dressed in blue and thought to be boys were more l…" at bounding box center [260, 130] width 132 height 126
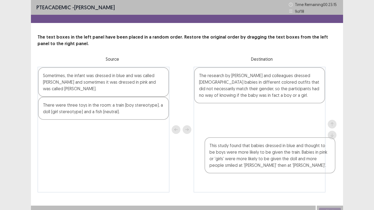
drag, startPoint x: 253, startPoint y: 86, endPoint x: 254, endPoint y: 124, distance: 38.1
click at [255, 126] on div "This study found that babies dressed in blue and thought to be boys were more l…" at bounding box center [260, 130] width 132 height 126
click at [254, 124] on div "This study found that babies dressed in blue and thought to be boys were more l…" at bounding box center [260, 130] width 132 height 126
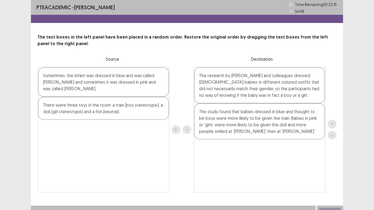
click at [254, 123] on div "This study found that babies dressed in blue and thought to be boys were more l…" at bounding box center [260, 130] width 132 height 126
click at [122, 85] on div "Sometimes, the infant was dressed in blue and was called Adam and sometimes it …" at bounding box center [103, 82] width 131 height 30
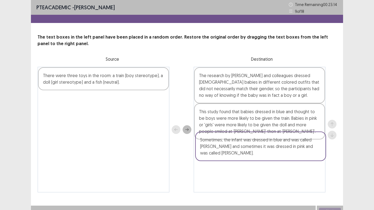
drag, startPoint x: 130, startPoint y: 90, endPoint x: 283, endPoint y: 156, distance: 166.4
click at [283, 156] on div "Sometimes, the infant was dressed in blue and was called Adam and sometimes it …" at bounding box center [187, 130] width 299 height 126
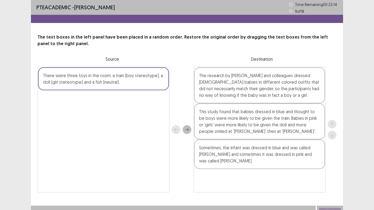
click at [274, 175] on div "The research by Will and colleagues dressed 6-month-old babies in different col…" at bounding box center [260, 130] width 132 height 126
click at [275, 173] on div "The research by Will and colleagues dressed 6-month-old babies in different col…" at bounding box center [260, 130] width 132 height 126
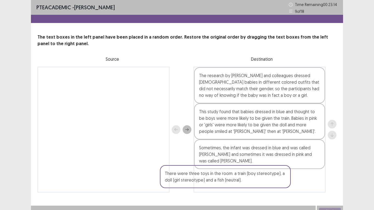
drag, startPoint x: 114, startPoint y: 78, endPoint x: 264, endPoint y: 177, distance: 179.4
click at [255, 187] on div "PTE academic - radhika subba Time Remaining 00 : 23 : 14 9 of 18 The text boxes…" at bounding box center [187, 102] width 312 height 204
click at [259, 181] on div "The research by Will and colleagues dressed 6-month-old babies in different col…" at bounding box center [260, 130] width 132 height 126
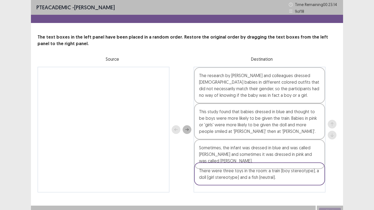
click at [266, 176] on div "The research by Will and colleagues dressed 6-month-old babies in different col…" at bounding box center [260, 130] width 132 height 126
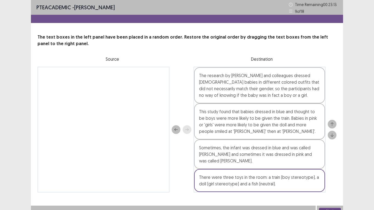
scroll to position [7, 0]
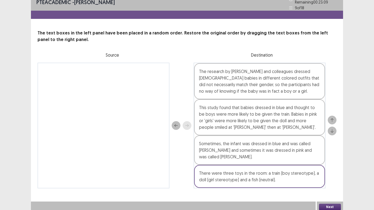
click at [331, 206] on button "Next" at bounding box center [330, 207] width 22 height 7
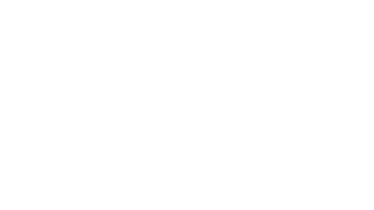
scroll to position [0, 0]
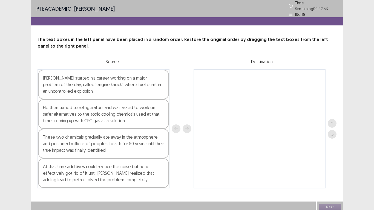
click at [94, 85] on div "Thomas Midgley started his career working on a major problem of the day, called…" at bounding box center [103, 85] width 131 height 30
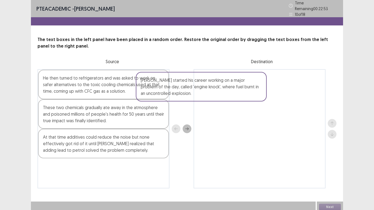
drag, startPoint x: 94, startPoint y: 85, endPoint x: 233, endPoint y: 82, distance: 139.2
click at [233, 82] on div "Thomas Midgley started his career working on a major problem of the day, called…" at bounding box center [187, 128] width 299 height 119
click at [233, 82] on div at bounding box center [260, 128] width 132 height 119
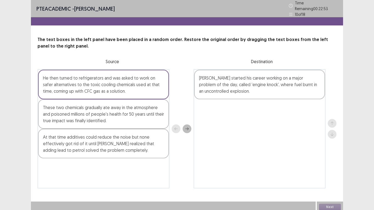
click at [77, 148] on div "At that time additives could reduce the noise but none effectively got rid of i…" at bounding box center [103, 144] width 131 height 30
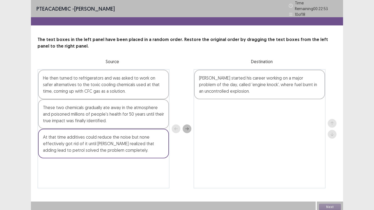
drag, startPoint x: 132, startPoint y: 140, endPoint x: 240, endPoint y: 129, distance: 108.7
click at [237, 132] on div "He then turned to refrigerators and was asked to work on safer alternatives to …" at bounding box center [187, 128] width 299 height 119
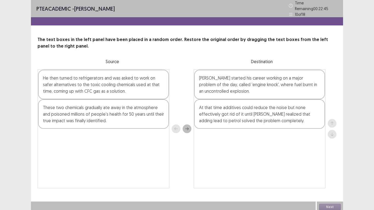
drag, startPoint x: 111, startPoint y: 83, endPoint x: 196, endPoint y: 116, distance: 91.0
click at [149, 104] on div "He then turned to refrigerators and was asked to work on safer alternatives to …" at bounding box center [104, 128] width 132 height 119
drag, startPoint x: 196, startPoint y: 116, endPoint x: 221, endPoint y: 121, distance: 25.5
click at [208, 118] on div "He then turned to refrigerators and was asked to work on safer alternatives to …" at bounding box center [187, 128] width 299 height 119
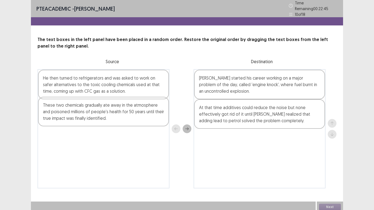
click at [269, 133] on div "Thomas Midgley started his career working on a major problem of the day, called…" at bounding box center [260, 128] width 132 height 119
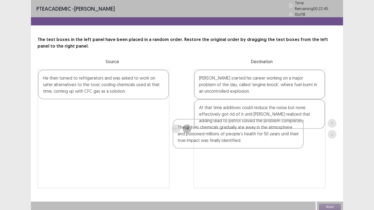
drag, startPoint x: 266, startPoint y: 135, endPoint x: 289, endPoint y: 142, distance: 24.2
click at [288, 141] on div "He then turned to refrigerators and was asked to work on safer alternatives to …" at bounding box center [187, 128] width 299 height 119
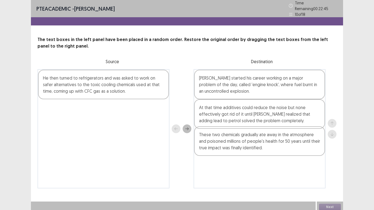
drag, startPoint x: 289, startPoint y: 142, endPoint x: 159, endPoint y: 90, distance: 140.5
click at [289, 141] on div "Thomas Midgley started his career working on a major problem of the day, called…" at bounding box center [260, 128] width 132 height 119
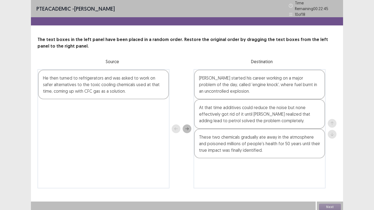
click at [134, 87] on div "He then turned to refrigerators and was asked to work on safer alternatives to …" at bounding box center [103, 85] width 131 height 30
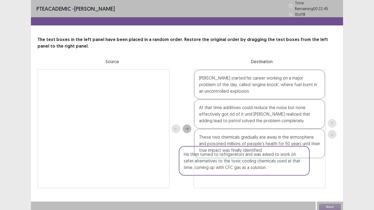
drag, startPoint x: 142, startPoint y: 96, endPoint x: 286, endPoint y: 173, distance: 163.6
click at [286, 173] on div "He then turned to refrigerators and was asked to work on safer alternatives to …" at bounding box center [187, 128] width 299 height 119
click at [287, 172] on div "Thomas Midgley started his career working on a major problem of the day, called…" at bounding box center [260, 128] width 132 height 119
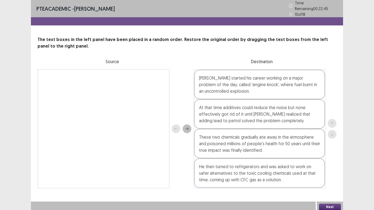
click at [331, 208] on button "Next" at bounding box center [330, 207] width 22 height 7
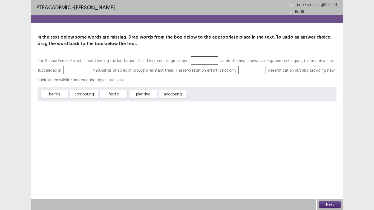
click at [111, 96] on div "fertile" at bounding box center [113, 94] width 27 height 8
drag, startPoint x: 153, startPoint y: 82, endPoint x: 150, endPoint y: 76, distance: 6.7
click at [170, 73] on div "The Sahara Forest Project is transforming the landscape of arid regions into gr…" at bounding box center [187, 79] width 299 height 46
click at [169, 72] on div "The Sahara Forest Project is transforming the landscape of arid regions into gr…" at bounding box center [187, 70] width 299 height 29
drag, startPoint x: 137, startPoint y: 87, endPoint x: 114, endPoint y: 91, distance: 23.6
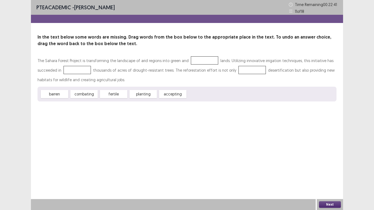
click at [141, 80] on div "The Sahara Forest Project is transforming the landscape of arid regions into gr…" at bounding box center [187, 79] width 299 height 46
click at [114, 93] on div "fertile" at bounding box center [113, 94] width 27 height 8
click at [193, 60] on div at bounding box center [204, 60] width 27 height 8
drag, startPoint x: 121, startPoint y: 91, endPoint x: 165, endPoint y: 70, distance: 48.9
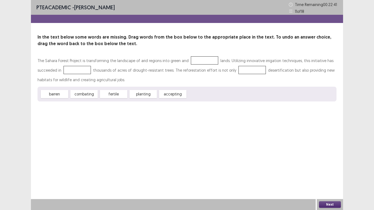
click at [165, 70] on div "The Sahara Forest Project is transforming the landscape of arid regions into gr…" at bounding box center [187, 79] width 299 height 46
drag, startPoint x: 113, startPoint y: 94, endPoint x: 117, endPoint y: 101, distance: 7.8
click at [117, 102] on div "PTE academic - radhika subba Time Remaining 00 : 22 : 41 11 of 18 In the text b…" at bounding box center [187, 56] width 312 height 113
click at [116, 96] on div "fertile" at bounding box center [113, 94] width 27 height 8
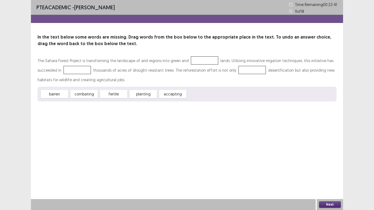
click at [116, 96] on div "fertile" at bounding box center [113, 94] width 27 height 8
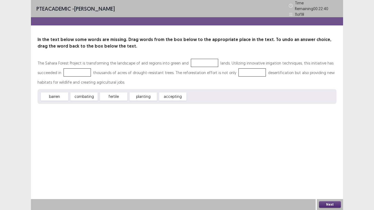
drag, startPoint x: 116, startPoint y: 96, endPoint x: 197, endPoint y: 63, distance: 88.0
click at [190, 64] on div "The Sahara Forest Project is transforming the landscape of arid regions into gr…" at bounding box center [187, 81] width 299 height 46
click at [203, 58] on div "The Sahara Forest Project is transforming the landscape of arid regions into gr…" at bounding box center [187, 81] width 299 height 46
click at [203, 58] on div "The Sahara Forest Project is transforming the landscape of arid regions into gr…" at bounding box center [187, 72] width 299 height 29
click at [176, 93] on div "accepting" at bounding box center [172, 97] width 27 height 8
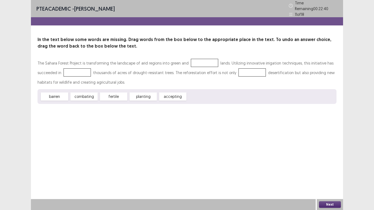
drag, startPoint x: 176, startPoint y: 93, endPoint x: 204, endPoint y: 68, distance: 37.4
click at [198, 64] on div "The Sahara Forest Project is transforming the landscape of arid regions into gr…" at bounding box center [187, 81] width 299 height 46
drag, startPoint x: 113, startPoint y: 97, endPoint x: 119, endPoint y: 94, distance: 5.8
click at [119, 94] on div "fertile" at bounding box center [113, 97] width 27 height 8
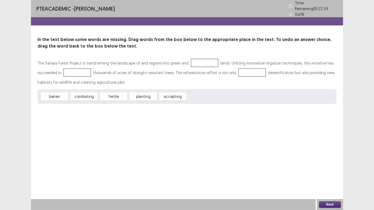
click at [116, 95] on div "fertile" at bounding box center [113, 97] width 27 height 8
click at [191, 61] on div at bounding box center [204, 63] width 27 height 8
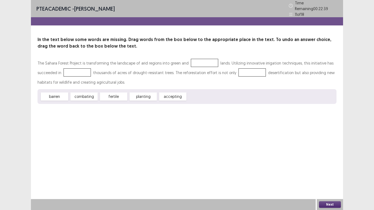
click at [191, 61] on div at bounding box center [204, 63] width 27 height 8
click at [197, 76] on div "The Sahara Forest Project is transforming the landscape of arid regions into gr…" at bounding box center [187, 72] width 299 height 29
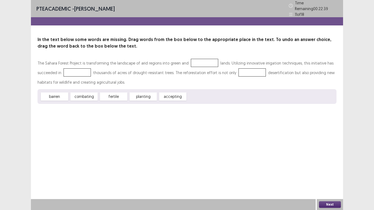
click at [197, 76] on div "The Sahara Forest Project is transforming the landscape of arid regions into gr…" at bounding box center [187, 72] width 299 height 29
drag, startPoint x: 114, startPoint y: 93, endPoint x: 201, endPoint y: 65, distance: 91.3
click at [201, 65] on div "The Sahara Forest Project is transforming the landscape of arid regions into gr…" at bounding box center [187, 81] width 299 height 46
click at [205, 59] on div at bounding box center [204, 63] width 27 height 8
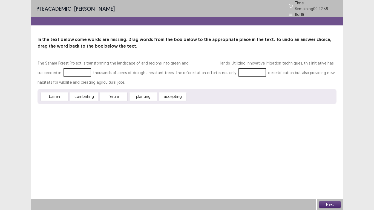
click at [205, 59] on div at bounding box center [204, 63] width 27 height 8
drag, startPoint x: 179, startPoint y: 94, endPoint x: 245, endPoint y: 69, distance: 69.9
click at [244, 70] on div "The Sahara Forest Project is transforming the landscape of arid regions into gr…" at bounding box center [187, 81] width 299 height 46
click at [245, 69] on div at bounding box center [252, 72] width 27 height 8
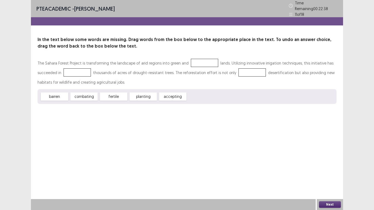
click at [245, 69] on div at bounding box center [252, 72] width 27 height 8
drag, startPoint x: 86, startPoint y: 92, endPoint x: 76, endPoint y: 68, distance: 26.8
click at [76, 68] on div "The Sahara Forest Project is transforming the landscape of arid regions into gr…" at bounding box center [187, 81] width 299 height 46
click at [117, 96] on div "fertile" at bounding box center [113, 97] width 27 height 8
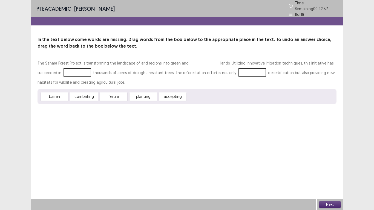
drag, startPoint x: 118, startPoint y: 96, endPoint x: 196, endPoint y: 57, distance: 87.2
click at [196, 58] on div "The Sahara Forest Project is transforming the landscape of arid regions into gr…" at bounding box center [187, 81] width 299 height 46
click at [196, 59] on div at bounding box center [204, 63] width 27 height 8
click at [160, 97] on div "accepting" at bounding box center [172, 97] width 27 height 8
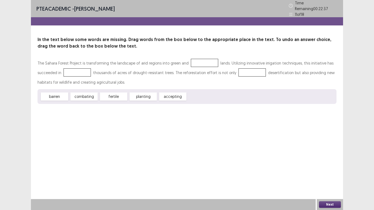
drag, startPoint x: 162, startPoint y: 97, endPoint x: 238, endPoint y: 70, distance: 81.3
click at [236, 73] on div "The Sahara Forest Project is transforming the landscape of arid regions into gr…" at bounding box center [187, 81] width 299 height 46
click at [239, 70] on div at bounding box center [252, 72] width 27 height 8
drag, startPoint x: 238, startPoint y: 70, endPoint x: 194, endPoint y: 116, distance: 63.7
click at [239, 70] on div at bounding box center [252, 72] width 27 height 8
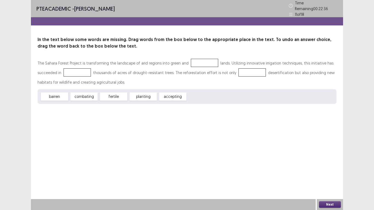
click at [118, 133] on div "PTE academic - radhika subba Time Remaining 00 : 22 : 36 11 of 18 In the text b…" at bounding box center [187, 105] width 312 height 210
drag, startPoint x: 133, startPoint y: 92, endPoint x: 217, endPoint y: 52, distance: 93.4
click at [203, 58] on div "The Sahara Forest Project is transforming the landscape of arid regions into gr…" at bounding box center [187, 81] width 299 height 46
drag, startPoint x: 176, startPoint y: 94, endPoint x: 154, endPoint y: 74, distance: 29.1
click at [147, 73] on div "The Sahara Forest Project is transforming the landscape of arid regions into gr…" at bounding box center [187, 81] width 299 height 46
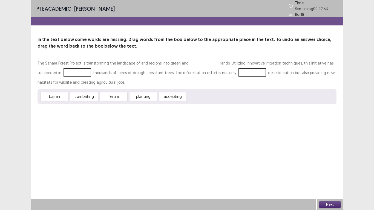
click at [182, 70] on div "The Sahara Forest Project is transforming the landscape of arid regions into gr…" at bounding box center [187, 72] width 299 height 29
click at [119, 98] on div "barren combating fertile planting accepting" at bounding box center [187, 96] width 299 height 15
drag, startPoint x: 119, startPoint y: 98, endPoint x: 232, endPoint y: 125, distance: 116.4
click at [201, 63] on div "The Sahara Forest Project is transforming the landscape of arid regions into gr…" at bounding box center [187, 81] width 299 height 46
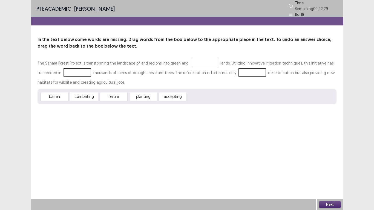
click at [322, 204] on button "Next" at bounding box center [330, 205] width 22 height 7
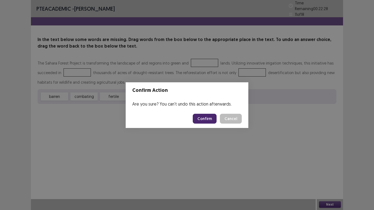
drag, startPoint x: 207, startPoint y: 124, endPoint x: 210, endPoint y: 127, distance: 4.7
click at [208, 124] on footer "Confirm Cancel" at bounding box center [187, 119] width 123 height 19
click at [276, 173] on div "Confirm Action Are you sure? You can't undo this action afterwards. Confirm Can…" at bounding box center [187, 105] width 374 height 210
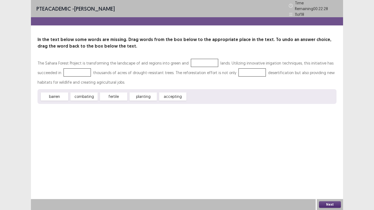
drag, startPoint x: 117, startPoint y: 94, endPoint x: 196, endPoint y: 59, distance: 85.8
click at [196, 59] on div "Confirm Action Are you sure? You can't undo this action afterwards. Confirm Can…" at bounding box center [187, 105] width 374 height 210
drag, startPoint x: 196, startPoint y: 59, endPoint x: 300, endPoint y: 176, distance: 156.0
click at [196, 59] on div "Confirm Action Are you sure? You can't undo this action afterwards. Confirm Can…" at bounding box center [187, 105] width 374 height 210
click at [330, 204] on div "Confirm Action Are you sure? You can't undo this action afterwards. Confirm Can…" at bounding box center [187, 105] width 374 height 210
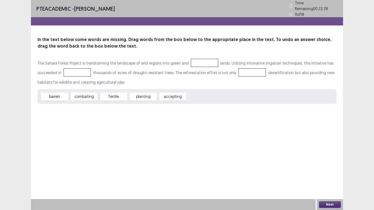
click at [330, 204] on div "Confirm Action Are you sure? You can't undo this action afterwards. Confirm Can…" at bounding box center [187, 105] width 374 height 210
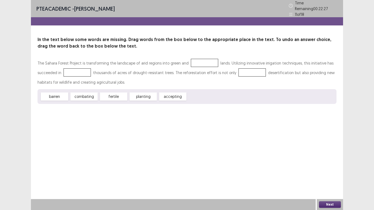
drag, startPoint x: 361, startPoint y: 210, endPoint x: 164, endPoint y: 133, distance: 211.3
click at [164, 133] on div "PTE academic - radhika subba Time Remaining 00 : 22 : 27 11 of 18 In the text b…" at bounding box center [187, 105] width 312 height 210
click at [336, 201] on div "Next" at bounding box center [330, 204] width 26 height 11
click at [334, 205] on button "Next" at bounding box center [330, 205] width 22 height 7
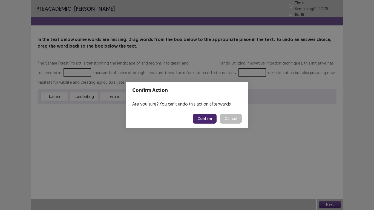
click at [211, 118] on button "Confirm" at bounding box center [205, 119] width 24 height 10
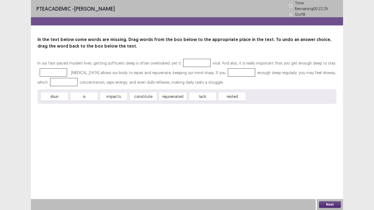
drag, startPoint x: 193, startPoint y: 68, endPoint x: 190, endPoint y: 72, distance: 4.5
click at [187, 58] on div "In our fast-paced modern lives, getting sufficient sleep is often overlooked, y…" at bounding box center [187, 81] width 299 height 46
drag, startPoint x: 174, startPoint y: 95, endPoint x: 191, endPoint y: 82, distance: 21.7
click at [193, 51] on div "In the text below some words are missing. Drag words from the box below to the …" at bounding box center [187, 70] width 312 height 68
drag, startPoint x: 200, startPoint y: 94, endPoint x: 238, endPoint y: 70, distance: 45.7
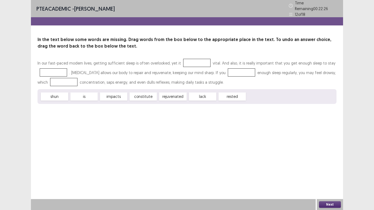
click at [238, 70] on div "In our fast-paced modern lives, getting sufficient sleep is often overlooked, y…" at bounding box center [187, 81] width 299 height 46
click at [236, 68] on div at bounding box center [241, 72] width 27 height 8
drag, startPoint x: 136, startPoint y: 92, endPoint x: 163, endPoint y: 76, distance: 31.4
click at [163, 76] on div "In our fast-paced modern lives, getting sufficient sleep is often overlooked, y…" at bounding box center [187, 81] width 299 height 46
click at [143, 95] on div "constitute" at bounding box center [143, 97] width 27 height 8
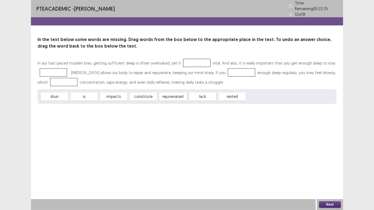
click at [143, 95] on div "constitute" at bounding box center [143, 97] width 27 height 8
drag, startPoint x: 143, startPoint y: 95, endPoint x: 148, endPoint y: 122, distance: 27.1
click at [148, 122] on div "PTE academic - radhika subba Time Remaining 00 : 22 : 25 12 of 18 In the text b…" at bounding box center [187, 105] width 312 height 210
drag, startPoint x: 148, startPoint y: 122, endPoint x: 192, endPoint y: 109, distance: 45.1
click at [185, 109] on div "PTE academic - radhika subba Time Remaining 00 : 22 : 25 12 of 18 In the text b…" at bounding box center [187, 105] width 312 height 210
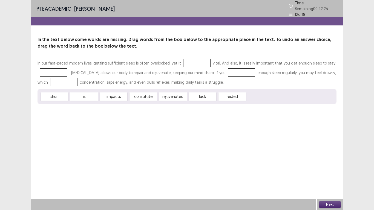
click at [246, 105] on div "PTE academic - radhika subba Time Remaining 00 : 22 : 25 12 of 18 In the text b…" at bounding box center [187, 57] width 312 height 115
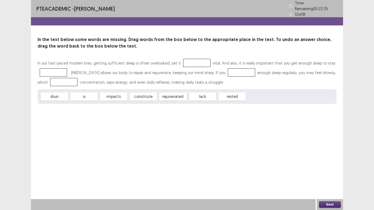
click at [246, 105] on div "PTE academic - radhika subba Time Remaining 00 : 22 : 25 12 of 18 In the text b…" at bounding box center [187, 57] width 312 height 115
click at [246, 105] on div "PTE academic - radhika subba Time Remaining 00 : 22 : 24 12 of 18 In the text b…" at bounding box center [187, 57] width 312 height 115
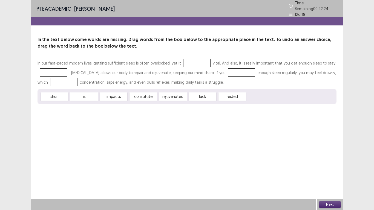
click at [246, 105] on div "PTE academic - radhika subba Time Remaining 00 : 22 : 24 12 of 18 In the text b…" at bounding box center [187, 57] width 312 height 115
drag, startPoint x: 248, startPoint y: 104, endPoint x: 259, endPoint y: 100, distance: 11.4
click at [259, 100] on div "PTE academic - radhika subba Time Remaining 00 : 22 : 24 12 of 18 In the text b…" at bounding box center [187, 57] width 312 height 115
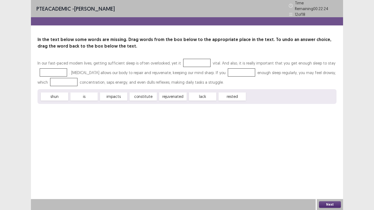
click at [259, 100] on div "shun is impacts constitute rejuvenated lack rested" at bounding box center [187, 96] width 299 height 15
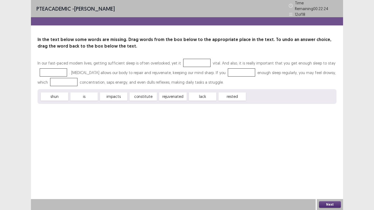
click at [259, 100] on div "shun is impacts constitute rejuvenated lack rested" at bounding box center [187, 96] width 299 height 15
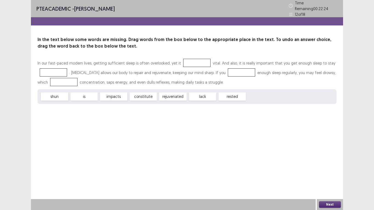
click at [259, 100] on div "shun is impacts constitute rejuvenated lack rested" at bounding box center [187, 96] width 299 height 15
drag, startPoint x: 111, startPoint y: 93, endPoint x: 195, endPoint y: 53, distance: 93.2
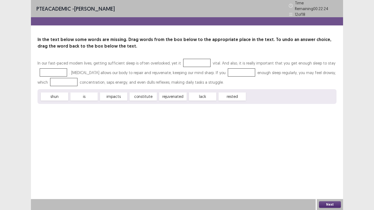
click at [195, 53] on div "In the text below some words are missing. Drag words from the box below to the …" at bounding box center [187, 70] width 312 height 68
drag, startPoint x: 137, startPoint y: 94, endPoint x: 195, endPoint y: 116, distance: 61.9
click at [195, 116] on div "PTE academic - radhika subba Time Remaining 00 : 22 : 24 12 of 18 In the text b…" at bounding box center [187, 105] width 312 height 210
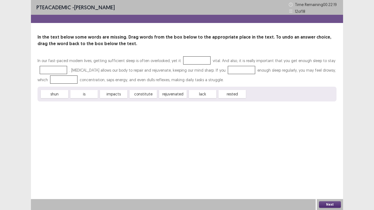
drag, startPoint x: 89, startPoint y: 95, endPoint x: 178, endPoint y: 55, distance: 97.3
click at [181, 56] on div "In the text below some words are missing. Drag words from the box below to the …" at bounding box center [187, 68] width 312 height 68
drag, startPoint x: 93, startPoint y: 93, endPoint x: 103, endPoint y: 110, distance: 19.6
click at [103, 110] on div "PTE academic - radhika subba Time Remaining 00 : 22 : 19 12 of 18 In the text b…" at bounding box center [187, 56] width 312 height 113
drag, startPoint x: 137, startPoint y: 73, endPoint x: 166, endPoint y: 88, distance: 32.5
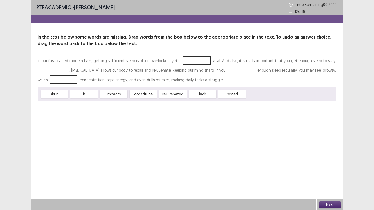
click at [154, 71] on div "In our fast-paced modern lives, getting sufficient sleep is often overlooked, y…" at bounding box center [187, 79] width 299 height 46
drag, startPoint x: 73, startPoint y: 91, endPoint x: 79, endPoint y: 93, distance: 5.8
click at [79, 93] on div "is" at bounding box center [83, 94] width 27 height 8
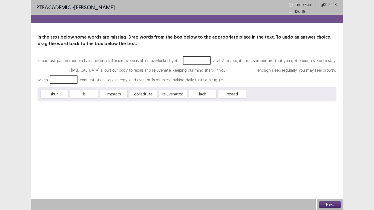
click at [79, 93] on div "is" at bounding box center [83, 94] width 27 height 8
drag, startPoint x: 79, startPoint y: 93, endPoint x: 159, endPoint y: 41, distance: 96.1
click at [159, 41] on div "In the text below some words are missing. Drag words from the box below to the …" at bounding box center [187, 68] width 312 height 68
click at [159, 41] on p "In the text below some words are missing. Drag words from the box below to the …" at bounding box center [187, 40] width 299 height 13
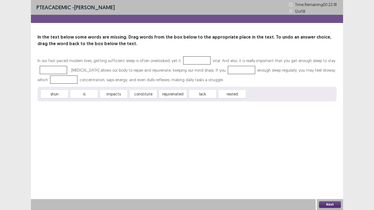
click at [159, 41] on p "In the text below some words are missing. Drag words from the box below to the …" at bounding box center [187, 40] width 299 height 13
drag, startPoint x: 159, startPoint y: 41, endPoint x: 326, endPoint y: 148, distance: 198.3
click at [326, 148] on div "PTE academic - radhika subba Time Remaining 00 : 22 : 18 12 of 18 In the text b…" at bounding box center [187, 105] width 312 height 210
drag, startPoint x: 114, startPoint y: 95, endPoint x: 314, endPoint y: 128, distance: 202.7
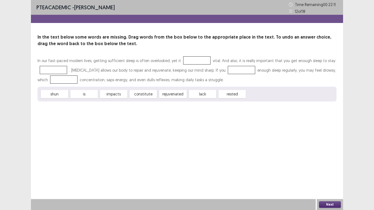
click at [73, 76] on div "In our fast-paced modern lives, getting sufficient sleep is often overlooked, y…" at bounding box center [187, 79] width 299 height 46
click at [327, 207] on button "Next" at bounding box center [330, 205] width 22 height 7
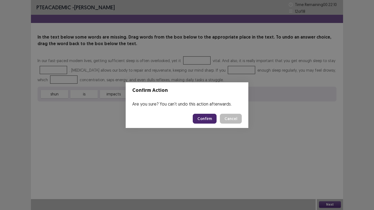
click at [207, 120] on button "Confirm" at bounding box center [205, 119] width 24 height 10
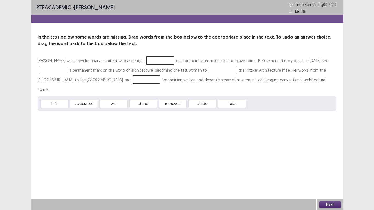
click at [81, 100] on div "celebrated" at bounding box center [83, 104] width 27 height 8
drag, startPoint x: 84, startPoint y: 93, endPoint x: 34, endPoint y: 78, distance: 52.1
click at [50, 123] on div "PTE academic - radhika subba Time Remaining 00 : 22 : 10 13 of 18 In the text b…" at bounding box center [187, 105] width 312 height 210
drag, startPoint x: 56, startPoint y: 99, endPoint x: 60, endPoint y: 99, distance: 4.7
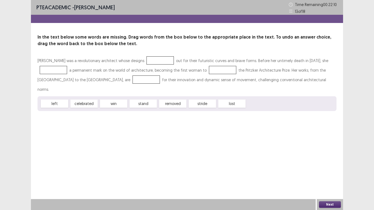
click at [60, 99] on div "left celebrated win stand removed stride lost" at bounding box center [187, 103] width 299 height 15
click at [57, 100] on div "left" at bounding box center [54, 104] width 27 height 8
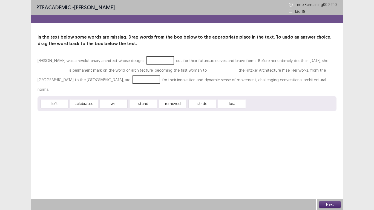
click at [57, 100] on div "left" at bounding box center [54, 104] width 27 height 8
drag, startPoint x: 57, startPoint y: 94, endPoint x: 127, endPoint y: 73, distance: 73.3
click at [106, 59] on div "Zaha Hadid was a revolutionary architect whose designs out for their futuristic…" at bounding box center [187, 83] width 299 height 55
drag, startPoint x: 136, startPoint y: 94, endPoint x: 152, endPoint y: 61, distance: 36.6
click at [153, 59] on div "Zaha Hadid was a revolutionary architect whose designs out for their futuristic…" at bounding box center [187, 83] width 299 height 55
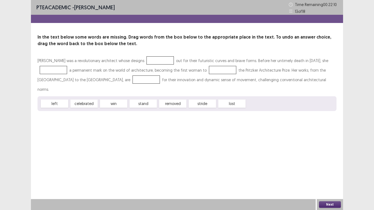
click at [173, 100] on div "removed" at bounding box center [172, 104] width 27 height 8
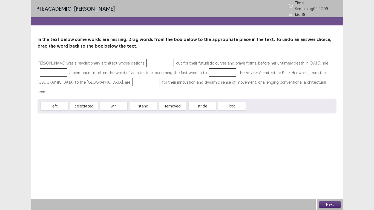
click at [174, 99] on div "left celebrated win stand removed stride lost" at bounding box center [187, 106] width 299 height 15
drag, startPoint x: 171, startPoint y: 94, endPoint x: 191, endPoint y: 83, distance: 23.8
click at [200, 67] on div "Zaha Hadid was a revolutionary architect whose designs out for their futuristic…" at bounding box center [187, 85] width 299 height 55
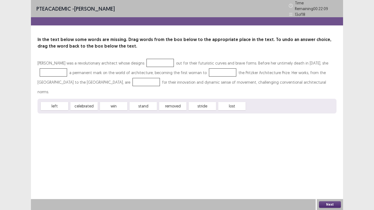
click at [193, 80] on div "Zaha Hadid was a revolutionary architect whose designs out for their futuristic…" at bounding box center [187, 77] width 299 height 38
click at [177, 102] on div "removed" at bounding box center [172, 106] width 27 height 8
drag, startPoint x: 177, startPoint y: 94, endPoint x: 123, endPoint y: 47, distance: 71.4
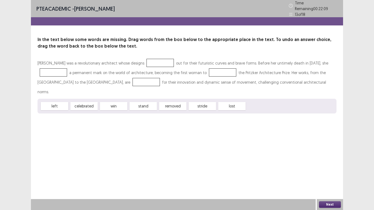
click at [134, 43] on div "In the text below some words are missing. Drag words from the box below to the …" at bounding box center [187, 74] width 312 height 77
drag, startPoint x: 123, startPoint y: 47, endPoint x: 89, endPoint y: 131, distance: 90.5
click at [117, 50] on div "In the text below some words are missing. Drag words from the box below to the …" at bounding box center [187, 74] width 312 height 77
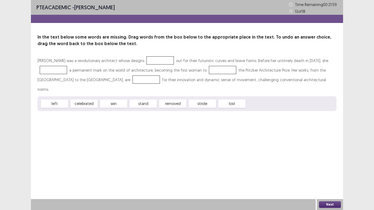
drag, startPoint x: 170, startPoint y: 91, endPoint x: 152, endPoint y: 76, distance: 24.0
click at [152, 76] on div "Zaha Hadid was a revolutionary architect whose designs out for their futuristic…" at bounding box center [187, 83] width 299 height 55
click at [152, 76] on div at bounding box center [146, 80] width 27 height 8
click at [324, 200] on div "Next" at bounding box center [330, 204] width 26 height 11
click at [324, 202] on button "Next" at bounding box center [330, 205] width 22 height 7
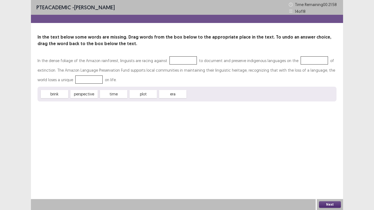
drag, startPoint x: 122, startPoint y: 94, endPoint x: 177, endPoint y: 57, distance: 66.3
click at [177, 57] on div "In the dense foliage of the Amazon rainforest, linguists are racing against to …" at bounding box center [187, 79] width 299 height 46
drag, startPoint x: 177, startPoint y: 57, endPoint x: 187, endPoint y: 50, distance: 11.9
click at [177, 57] on div at bounding box center [183, 60] width 27 height 8
click at [324, 202] on button "Next" at bounding box center [330, 205] width 22 height 7
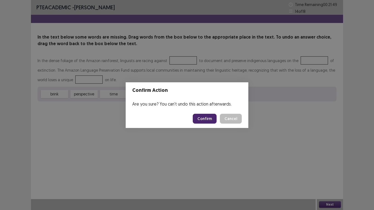
click at [200, 112] on footer "Confirm Cancel" at bounding box center [187, 119] width 123 height 19
click at [199, 120] on button "Confirm" at bounding box center [205, 119] width 24 height 10
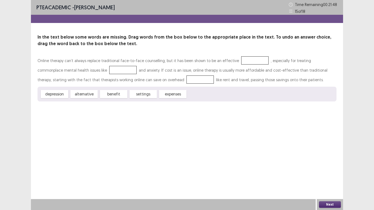
drag, startPoint x: 141, startPoint y: 93, endPoint x: 162, endPoint y: 80, distance: 24.7
click at [161, 78] on div "Online therapy can’t always replace traditional face-to-face counselling, but i…" at bounding box center [187, 79] width 299 height 46
drag, startPoint x: 102, startPoint y: 81, endPoint x: 79, endPoint y: 71, distance: 24.9
click at [96, 79] on div "Online therapy can’t always replace traditional face-to-face counselling, but i…" at bounding box center [187, 71] width 299 height 31
drag, startPoint x: 131, startPoint y: 79, endPoint x: 137, endPoint y: 79, distance: 6.0
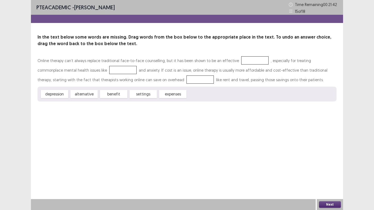
click at [137, 76] on div "Online therapy can’t always replace traditional face-to-face counselling, but i…" at bounding box center [187, 79] width 299 height 46
click at [138, 73] on div "Online therapy can’t always replace traditional face-to-face counselling, but i…" at bounding box center [187, 70] width 299 height 29
drag, startPoint x: 138, startPoint y: 74, endPoint x: 157, endPoint y: 115, distance: 45.5
click at [157, 115] on div "PTE academic - [PERSON_NAME] Time Remaining 00 : 21 : 42 15 of 18 In the text b…" at bounding box center [187, 105] width 312 height 210
click at [331, 202] on button "Next" at bounding box center [330, 205] width 22 height 7
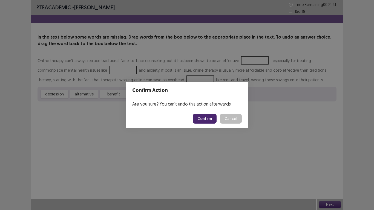
click at [204, 118] on button "Confirm" at bounding box center [205, 119] width 24 height 10
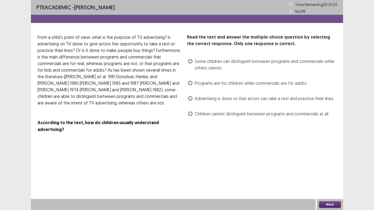
click at [189, 82] on span at bounding box center [190, 83] width 4 height 4
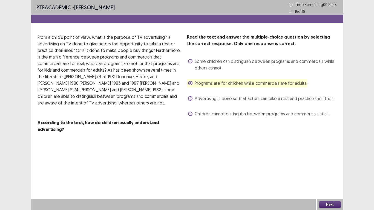
click at [191, 99] on span at bounding box center [190, 98] width 4 height 4
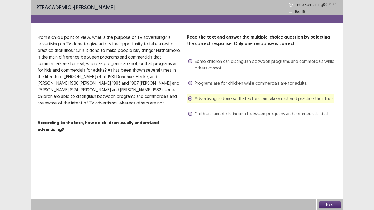
click at [190, 113] on span at bounding box center [190, 114] width 4 height 4
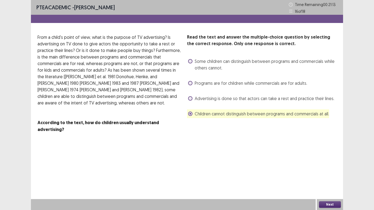
click at [194, 62] on label "Some children can distinguish between programs and commercials while others can…" at bounding box center [262, 64] width 148 height 13
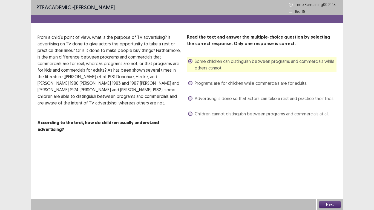
click at [327, 203] on button "Next" at bounding box center [330, 205] width 22 height 7
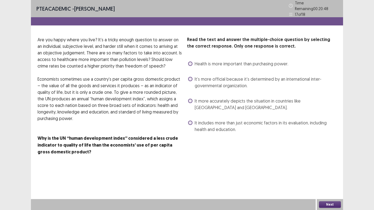
click at [191, 121] on span at bounding box center [190, 123] width 4 height 4
click at [190, 121] on span at bounding box center [190, 123] width 4 height 4
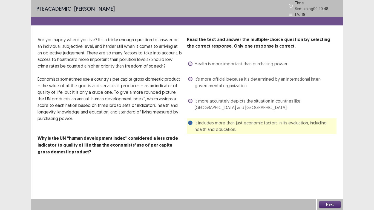
click at [329, 203] on button "Next" at bounding box center [330, 205] width 22 height 7
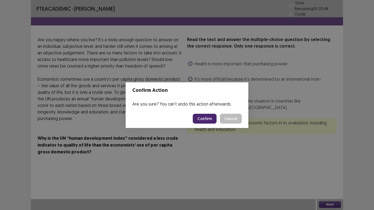
click at [207, 118] on button "Confirm" at bounding box center [205, 119] width 24 height 10
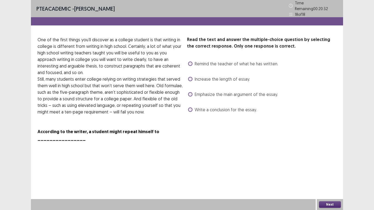
click at [189, 77] on span at bounding box center [190, 79] width 4 height 4
click at [333, 203] on button "Next" at bounding box center [330, 205] width 22 height 7
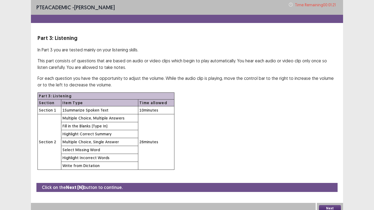
click at [321, 205] on button "Next" at bounding box center [330, 208] width 22 height 7
click at [332, 203] on div "Confirm Action Are you sure? You can't undo this action afterwards. Confirm Can…" at bounding box center [187, 105] width 374 height 210
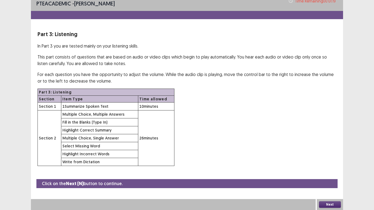
click at [329, 205] on button "Next" at bounding box center [330, 205] width 22 height 7
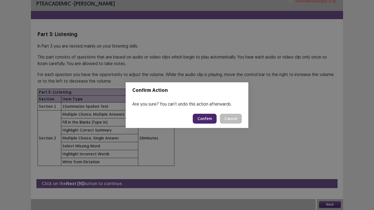
click at [212, 119] on button "Confirm" at bounding box center [205, 119] width 24 height 10
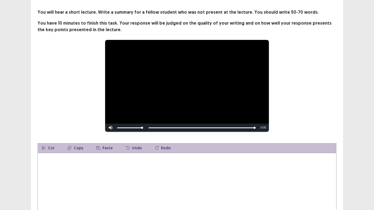
scroll to position [55, 0]
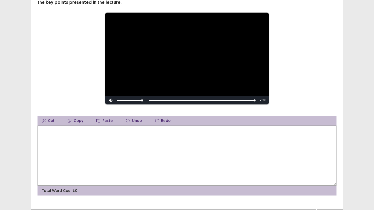
click at [78, 166] on textarea at bounding box center [187, 156] width 299 height 60
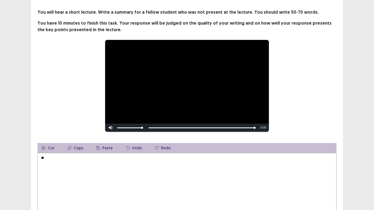
type textarea "*"
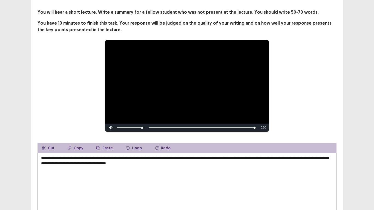
click at [149, 162] on textarea "**********" at bounding box center [187, 183] width 299 height 60
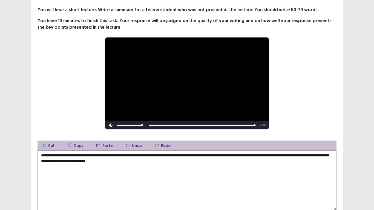
click at [149, 162] on textarea "**********" at bounding box center [187, 181] width 299 height 60
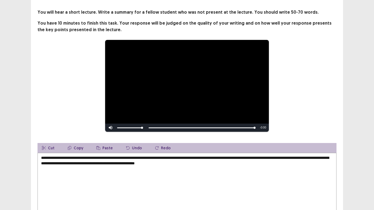
click at [125, 162] on textarea "**********" at bounding box center [187, 183] width 299 height 60
click at [279, 164] on textarea "**********" at bounding box center [187, 183] width 299 height 60
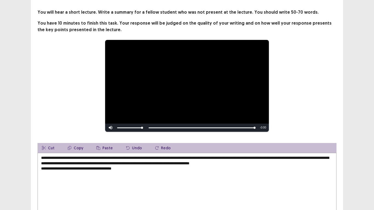
click at [279, 161] on textarea "**********" at bounding box center [187, 183] width 299 height 60
click at [73, 166] on textarea "**********" at bounding box center [187, 183] width 299 height 60
click at [89, 168] on textarea "**********" at bounding box center [187, 183] width 299 height 60
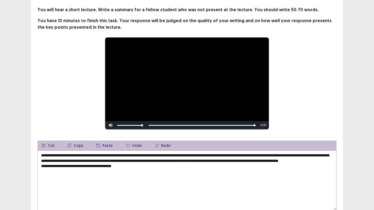
click at [40, 173] on textarea "**********" at bounding box center [187, 181] width 299 height 60
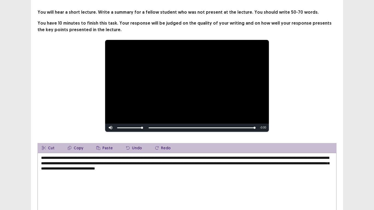
click at [110, 170] on textarea "**********" at bounding box center [187, 183] width 299 height 60
click at [166, 168] on textarea "**********" at bounding box center [187, 183] width 299 height 60
click at [193, 167] on textarea "**********" at bounding box center [187, 183] width 299 height 60
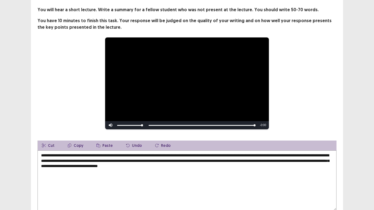
click at [225, 168] on textarea "**********" at bounding box center [187, 181] width 299 height 60
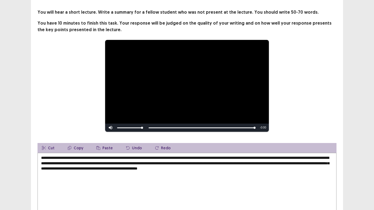
scroll to position [62, 0]
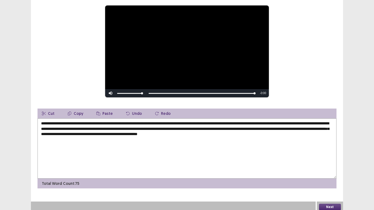
click at [137, 133] on textarea "**********" at bounding box center [187, 149] width 299 height 60
click at [260, 133] on textarea "**********" at bounding box center [187, 149] width 299 height 60
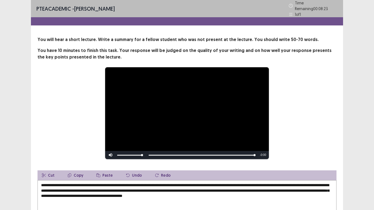
click at [94, 180] on textarea "**********" at bounding box center [187, 210] width 299 height 60
click at [95, 180] on textarea "**********" at bounding box center [187, 210] width 299 height 60
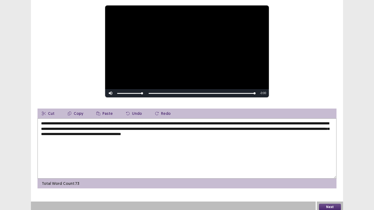
click at [164, 122] on textarea "**********" at bounding box center [187, 149] width 299 height 60
click at [56, 126] on textarea "**********" at bounding box center [187, 149] width 299 height 60
click at [50, 130] on textarea "**********" at bounding box center [187, 149] width 299 height 60
click at [50, 128] on textarea "**********" at bounding box center [187, 149] width 299 height 60
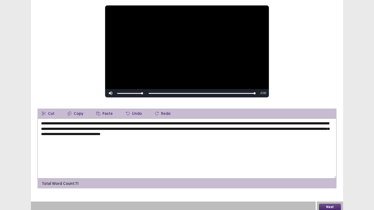
click at [50, 128] on textarea "**********" at bounding box center [187, 149] width 299 height 60
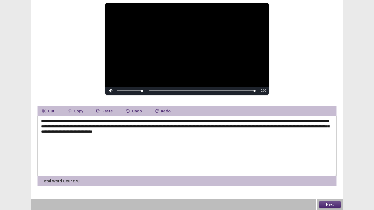
click at [175, 128] on textarea "**********" at bounding box center [187, 146] width 299 height 60
click at [180, 127] on textarea "**********" at bounding box center [187, 146] width 299 height 60
click at [248, 127] on textarea "**********" at bounding box center [187, 146] width 299 height 60
type textarea "**********"
click at [320, 202] on button "Next" at bounding box center [330, 205] width 22 height 7
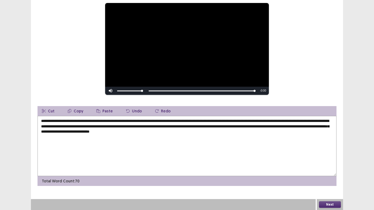
click at [328, 206] on div "Confirm Action Are you sure? You can't undo this action afterwards. Confirm Can…" at bounding box center [187, 105] width 374 height 210
click at [333, 204] on button "Next" at bounding box center [330, 205] width 22 height 7
click at [331, 207] on div "Confirm Action Are you sure? You can't undo this action afterwards. Confirm Can…" at bounding box center [187, 105] width 374 height 210
click at [328, 205] on div "Confirm Action Are you sure? You can't undo this action afterwards. Confirm Can…" at bounding box center [187, 105] width 374 height 210
click at [327, 203] on div "Confirm Action Are you sure? You can't undo this action afterwards. Confirm Can…" at bounding box center [187, 105] width 374 height 210
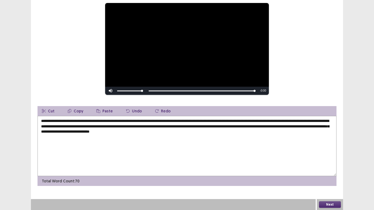
click at [327, 203] on div "Confirm Action Are you sure? You can't undo this action afterwards. Confirm Can…" at bounding box center [187, 105] width 374 height 210
click at [323, 205] on div "Confirm Action Are you sure? You can't undo this action afterwards. Confirm Can…" at bounding box center [187, 105] width 374 height 210
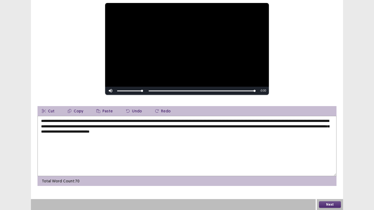
click at [323, 205] on button "Next" at bounding box center [330, 205] width 22 height 7
click at [341, 210] on div "Confirm Action Are you sure? You can't undo this action afterwards. Confirm Can…" at bounding box center [187, 105] width 374 height 210
click at [336, 203] on div "Confirm Action Are you sure? You can't undo this action afterwards. Confirm Can…" at bounding box center [187, 105] width 374 height 210
click at [328, 207] on div "Confirm Action Are you sure? You can't undo this action afterwards. Confirm Can…" at bounding box center [187, 105] width 374 height 210
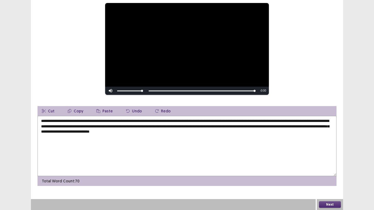
click at [319, 204] on div "Confirm Action Are you sure? You can't undo this action afterwards. Confirm Can…" at bounding box center [187, 105] width 374 height 210
click at [329, 205] on div "Confirm Action Are you sure? You can't undo this action afterwards. Confirm Can…" at bounding box center [187, 105] width 374 height 210
click at [330, 203] on button "Next" at bounding box center [330, 205] width 22 height 7
click at [329, 202] on div "Confirm Action Are you sure? You can't undo this action afterwards. Confirm Can…" at bounding box center [187, 105] width 374 height 210
click at [326, 205] on div "Confirm Action Are you sure? You can't undo this action afterwards. Confirm Can…" at bounding box center [187, 105] width 374 height 210
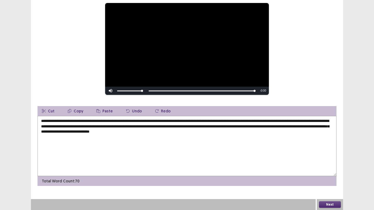
click at [326, 205] on div "Confirm Action Are you sure? You can't undo this action afterwards. Confirm Can…" at bounding box center [187, 105] width 374 height 210
drag, startPoint x: 326, startPoint y: 205, endPoint x: 328, endPoint y: 200, distance: 5.2
click at [327, 204] on div "Confirm Action Are you sure? You can't undo this action afterwards. Confirm Can…" at bounding box center [187, 105] width 374 height 210
click at [328, 200] on div "Confirm Action Are you sure? You can't undo this action afterwards. Confirm Can…" at bounding box center [187, 105] width 374 height 210
click at [328, 202] on div "Confirm Action Are you sure? You can't undo this action afterwards. Confirm Can…" at bounding box center [187, 105] width 374 height 210
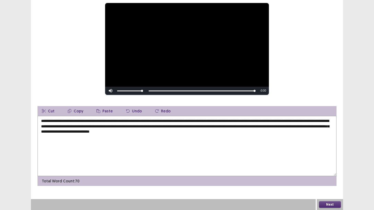
click at [328, 202] on div "Confirm Action Are you sure? You can't undo this action afterwards. Confirm Can…" at bounding box center [187, 105] width 374 height 210
click at [327, 202] on div "Confirm Action Are you sure? You can't undo this action afterwards. Confirm Can…" at bounding box center [187, 105] width 374 height 210
drag, startPoint x: 310, startPoint y: 210, endPoint x: 278, endPoint y: 210, distance: 32.0
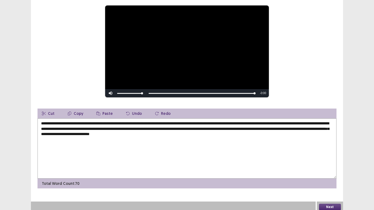
click at [325, 204] on button "Next" at bounding box center [330, 207] width 22 height 7
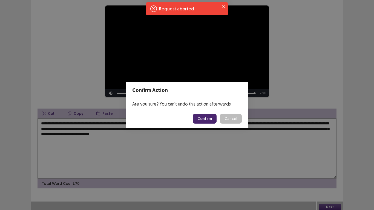
click at [202, 122] on button "Confirm" at bounding box center [205, 119] width 24 height 10
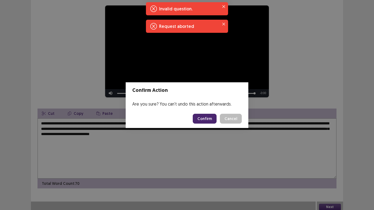
click at [206, 119] on button "Confirm" at bounding box center [205, 119] width 24 height 10
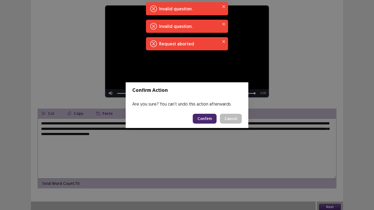
drag, startPoint x: 221, startPoint y: 120, endPoint x: 263, endPoint y: 166, distance: 62.4
click at [222, 120] on button "Cancel" at bounding box center [231, 119] width 22 height 10
click at [263, 166] on div "Confirm Action Are you sure? You can't undo this action afterwards. Confirm Can…" at bounding box center [187, 105] width 374 height 210
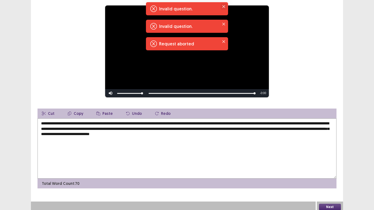
click at [225, 7] on button "Close" at bounding box center [223, 6] width 7 height 7
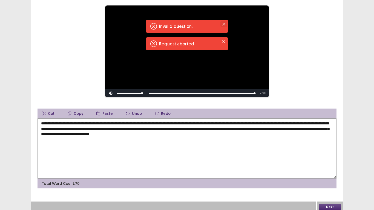
drag, startPoint x: 225, startPoint y: 7, endPoint x: 226, endPoint y: 22, distance: 15.1
click at [225, 7] on button "Close" at bounding box center [223, 6] width 7 height 7
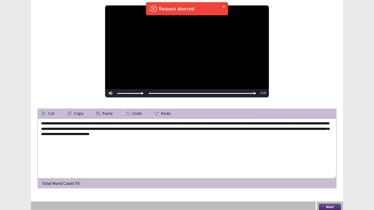
click at [223, 8] on icon "Close" at bounding box center [223, 6] width 3 height 3
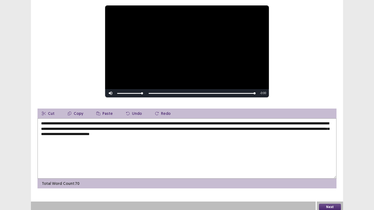
click at [223, 8] on icon "Close" at bounding box center [223, 6] width 3 height 3
click at [336, 206] on button "Next" at bounding box center [330, 207] width 22 height 7
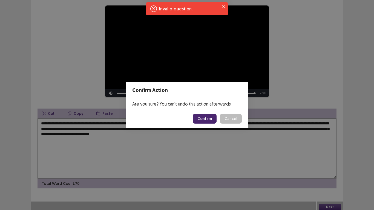
click at [208, 119] on button "Confirm" at bounding box center [205, 119] width 24 height 10
click at [224, 8] on button "Close" at bounding box center [223, 6] width 7 height 7
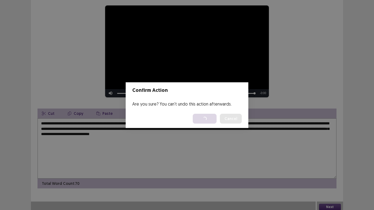
click at [224, 8] on button "Close" at bounding box center [223, 6] width 7 height 7
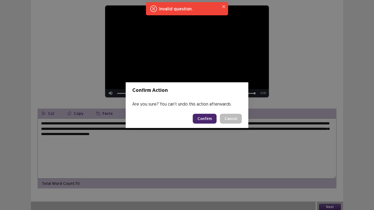
click at [209, 120] on button "Confirm" at bounding box center [205, 119] width 24 height 10
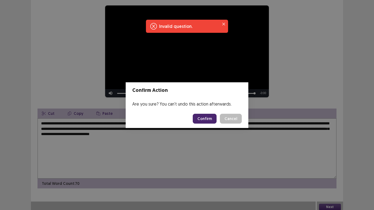
click at [209, 120] on button "Confirm" at bounding box center [205, 119] width 24 height 10
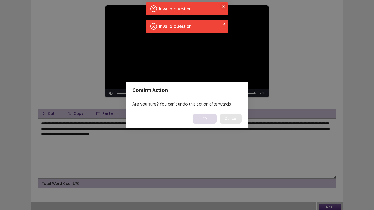
click at [223, 7] on icon "Close" at bounding box center [223, 6] width 3 height 3
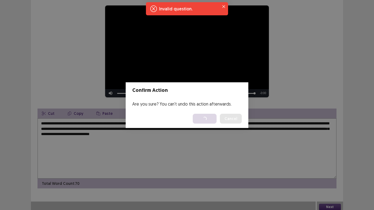
click at [226, 5] on button "Close" at bounding box center [223, 6] width 7 height 7
drag, startPoint x: 288, startPoint y: 107, endPoint x: 240, endPoint y: 123, distance: 50.8
click at [288, 107] on div "Confirm Action Are you sure? You can't undo this action afterwards. Confirm Can…" at bounding box center [187, 105] width 374 height 210
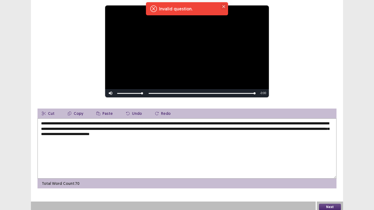
click at [223, 5] on icon "Close" at bounding box center [223, 6] width 3 height 3
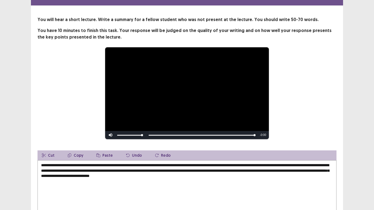
scroll to position [0, 0]
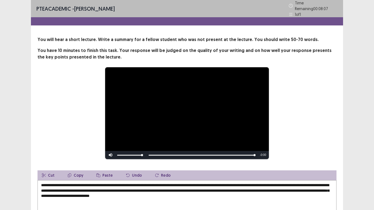
click at [291, 13] on div "1 of 1" at bounding box center [313, 15] width 49 height 6
click at [291, 4] on icon at bounding box center [291, 6] width 4 height 4
click at [290, 4] on icon at bounding box center [291, 6] width 4 height 4
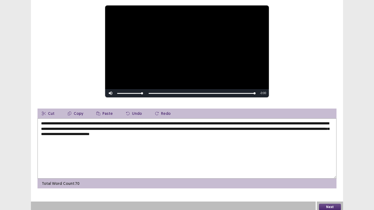
click at [325, 206] on button "Next" at bounding box center [330, 207] width 22 height 7
click at [325, 206] on div "Confirm Action Are you sure? You can't undo this action afterwards. Confirm Can…" at bounding box center [187, 105] width 374 height 210
click at [328, 203] on div "Confirm Action Are you sure? You can't undo this action afterwards. Confirm Can…" at bounding box center [187, 105] width 374 height 210
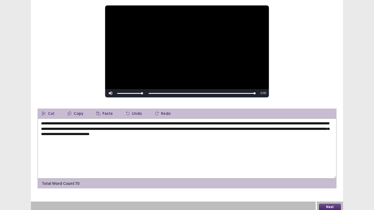
click at [328, 203] on div "Confirm Action Are you sure? You can't undo this action afterwards. Confirm Can…" at bounding box center [187, 105] width 374 height 210
drag, startPoint x: 328, startPoint y: 203, endPoint x: 328, endPoint y: 210, distance: 6.6
click at [328, 210] on div "Confirm Action Are you sure? You can't undo this action afterwards. Confirm Can…" at bounding box center [187, 105] width 374 height 210
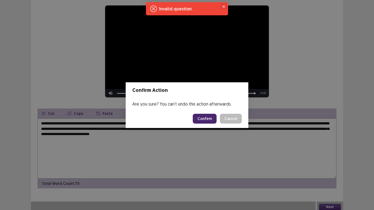
click at [224, 6] on icon "Close" at bounding box center [223, 6] width 3 height 3
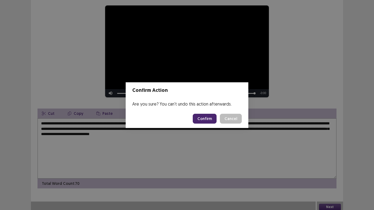
click at [224, 6] on icon "Close" at bounding box center [223, 6] width 3 height 3
click at [231, 121] on button "Cancel" at bounding box center [231, 119] width 22 height 10
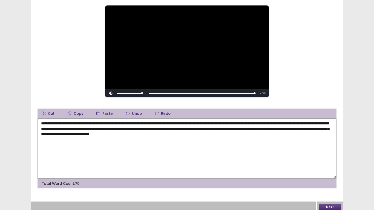
click at [231, 121] on button "Cancel" at bounding box center [228, 117] width 21 height 9
click at [328, 203] on div "Confirm Action Are you sure? You can't undo this action afterwards. Confirm Can…" at bounding box center [187, 105] width 374 height 210
click at [328, 207] on div "Confirm Action Are you sure? You can't undo this action afterwards. Confirm Can…" at bounding box center [187, 105] width 374 height 210
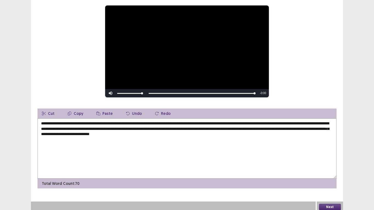
click at [328, 207] on div "Confirm Action Are you sure? You can't undo this action afterwards. Confirm Can…" at bounding box center [187, 105] width 374 height 210
click at [324, 203] on div "Confirm Action Are you sure? You can't undo this action afterwards. Confirm Can…" at bounding box center [187, 105] width 374 height 210
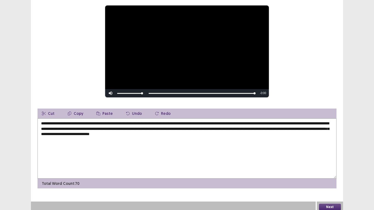
click at [324, 203] on div "Confirm Action Are you sure? You can't undo this action afterwards. Confirm Can…" at bounding box center [187, 105] width 374 height 210
click at [294, 11] on div "Confirm Action Are you sure? You can't undo this action afterwards. Confirm Can…" at bounding box center [187, 105] width 374 height 210
click at [294, 18] on div "Confirm Action Are you sure? You can't undo this action afterwards. Confirm Can…" at bounding box center [187, 105] width 374 height 210
click at [361, 130] on div "**********" at bounding box center [187, 75] width 374 height 275
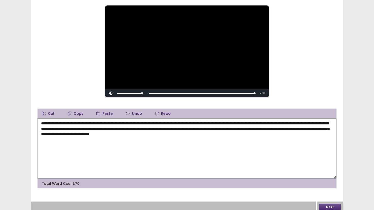
click at [324, 204] on button "Next" at bounding box center [330, 207] width 22 height 7
click at [324, 160] on div "Confirm Action Are you sure? You can't undo this action afterwards. Confirm Can…" at bounding box center [187, 105] width 374 height 210
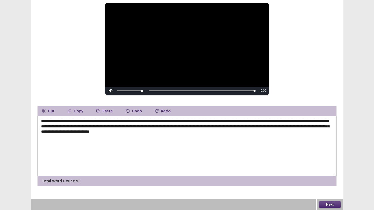
click at [325, 160] on div "Confirm Action Are you sure? You can't undo this action afterwards. Confirm Can…" at bounding box center [187, 105] width 374 height 210
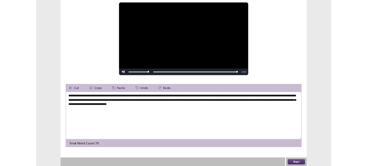
scroll to position [0, 0]
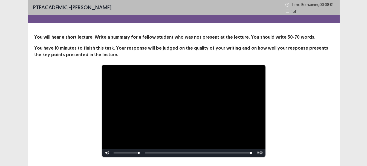
click at [330, 160] on div "Confirm Action Are you sure? You can't undo this action afterwards. Confirm Can…" at bounding box center [183, 83] width 367 height 166
click at [158, 92] on footer "Confirm Cancel" at bounding box center [183, 96] width 117 height 18
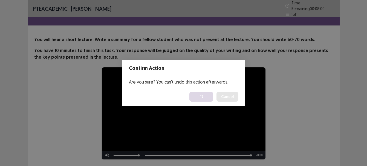
scroll to position [106, 0]
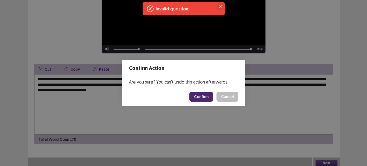
click at [218, 6] on button "Close" at bounding box center [220, 6] width 7 height 7
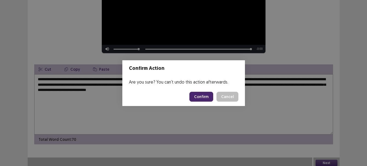
click at [218, 6] on button "Close" at bounding box center [220, 6] width 7 height 7
click at [200, 97] on button "Confirm" at bounding box center [202, 97] width 24 height 10
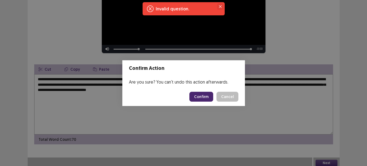
click at [220, 7] on icon "Close" at bounding box center [220, 6] width 3 height 3
click at [220, 7] on div "Confirm Action Are you sure? You can't undo this action afterwards. Confirm Can…" at bounding box center [183, 83] width 367 height 166
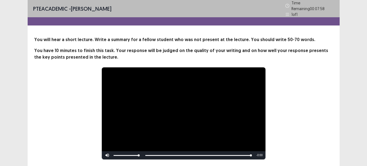
click at [289, 13] on icon at bounding box center [288, 15] width 4 height 4
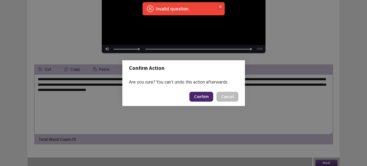
click at [221, 6] on icon "Close" at bounding box center [220, 6] width 3 height 3
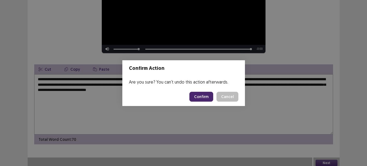
click at [221, 7] on icon "Close" at bounding box center [220, 6] width 3 height 3
click at [203, 100] on button "Confirm" at bounding box center [202, 97] width 24 height 10
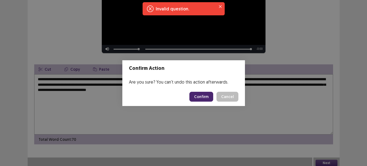
click at [225, 97] on button "Cancel" at bounding box center [228, 97] width 22 height 10
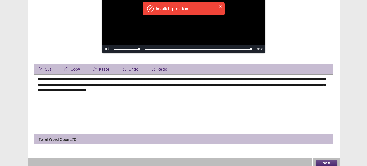
click at [230, 86] on div "Are you sure? You can't undo this action afterwards." at bounding box center [183, 82] width 117 height 10
click at [228, 87] on div "Are you sure? You can't undo this action afterwards." at bounding box center [183, 82] width 117 height 10
click at [228, 88] on footer "Confirm Cancel" at bounding box center [183, 96] width 117 height 18
click at [228, 94] on button "Cancel" at bounding box center [225, 95] width 21 height 9
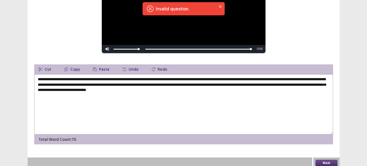
click at [227, 101] on footer "Confirm Cancel" at bounding box center [183, 96] width 117 height 18
click at [222, 8] on button "Close" at bounding box center [220, 6] width 7 height 7
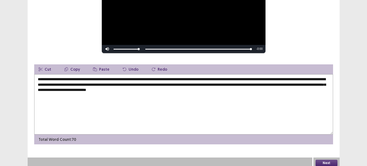
click at [222, 8] on div "Confirm Action Are you sure? You can't undo this action afterwards. Confirm Can…" at bounding box center [183, 83] width 367 height 166
click at [199, 116] on div "Confirm Action Are you sure? You can't undo this action afterwards. Confirm Can…" at bounding box center [183, 83] width 367 height 166
click at [225, 88] on footer "Confirm Cancel" at bounding box center [183, 96] width 117 height 18
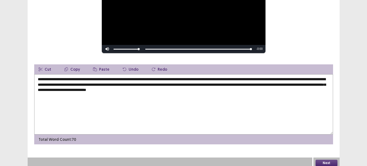
click at [225, 88] on footer "Confirm Cancel" at bounding box center [183, 96] width 117 height 18
drag, startPoint x: 225, startPoint y: 88, endPoint x: 253, endPoint y: 73, distance: 32.1
click at [225, 88] on footer "Confirm Cancel" at bounding box center [183, 96] width 117 height 18
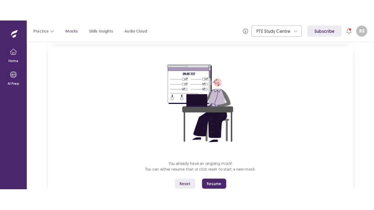
scroll to position [50, 0]
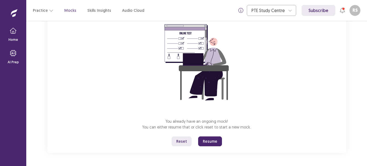
click at [212, 142] on button "Resume" at bounding box center [210, 141] width 24 height 10
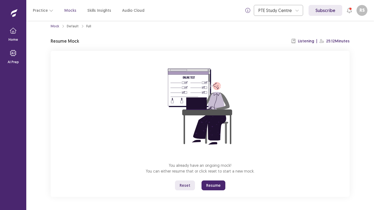
scroll to position [6, 0]
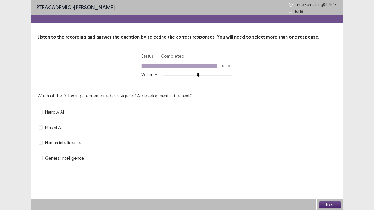
click at [42, 111] on span at bounding box center [41, 112] width 4 height 4
click at [42, 112] on span at bounding box center [41, 112] width 4 height 4
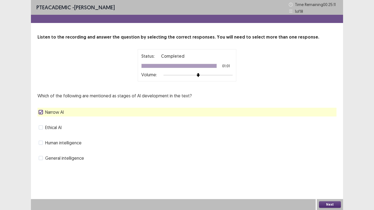
click at [39, 159] on span at bounding box center [41, 158] width 4 height 4
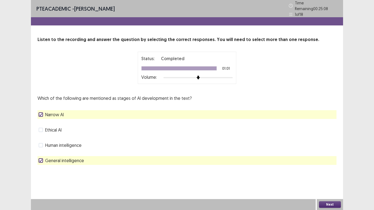
click at [323, 166] on button "Next" at bounding box center [330, 205] width 22 height 7
click at [326, 166] on button "Next" at bounding box center [330, 205] width 22 height 7
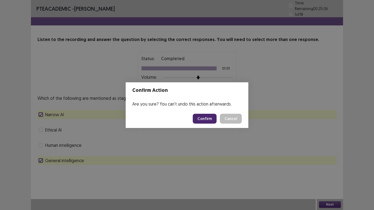
click at [215, 121] on button "Confirm" at bounding box center [205, 119] width 24 height 10
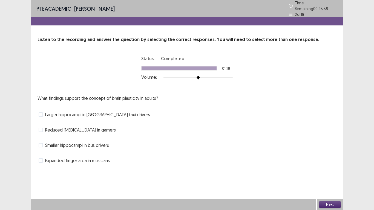
click at [42, 113] on span at bounding box center [41, 115] width 4 height 4
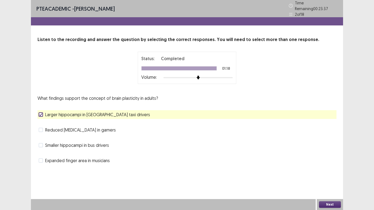
click at [41, 160] on span at bounding box center [41, 161] width 4 height 4
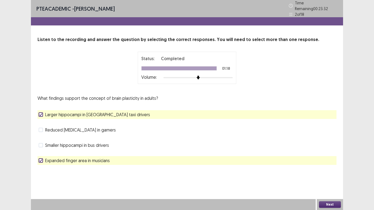
click at [322, 166] on button "Next" at bounding box center [330, 205] width 22 height 7
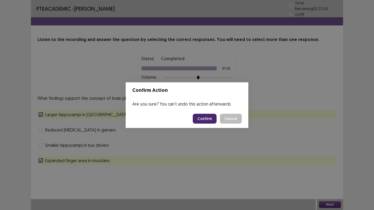
click at [209, 120] on button "Confirm" at bounding box center [205, 119] width 24 height 10
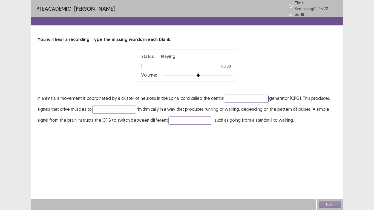
click at [235, 96] on input "text" at bounding box center [247, 99] width 44 height 8
type input "********"
click at [110, 107] on input "text" at bounding box center [114, 110] width 44 height 8
type input "*********"
click at [173, 122] on input "text" at bounding box center [190, 121] width 44 height 8
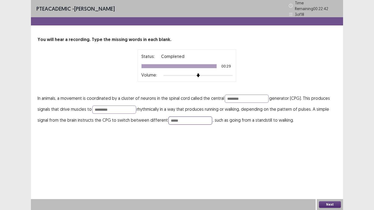
type input "*****"
click at [325, 166] on button "Next" at bounding box center [330, 205] width 22 height 7
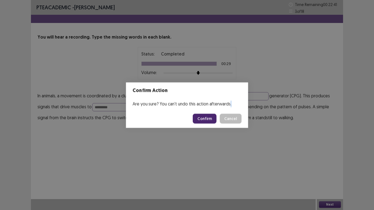
click at [325, 166] on div "Confirm Action Are you sure? You can't undo this action afterwards. Confirm Can…" at bounding box center [187, 105] width 374 height 210
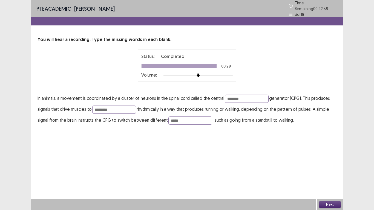
click at [325, 166] on button "Next" at bounding box center [330, 205] width 22 height 7
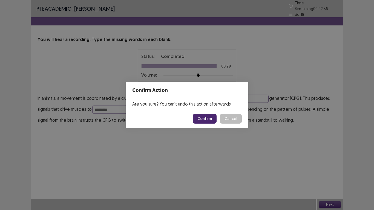
click at [211, 121] on button "Confirm" at bounding box center [205, 119] width 24 height 10
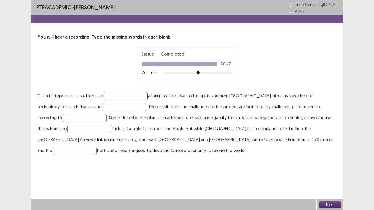
click at [117, 95] on input "text" at bounding box center [126, 96] width 44 height 8
type input "******"
click at [102, 107] on input "text" at bounding box center [124, 107] width 44 height 8
type input "**********"
click at [65, 117] on input "text" at bounding box center [85, 118] width 44 height 8
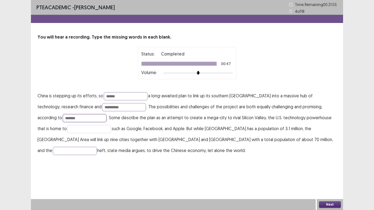
type input "*******"
click at [74, 131] on input "text" at bounding box center [89, 129] width 44 height 8
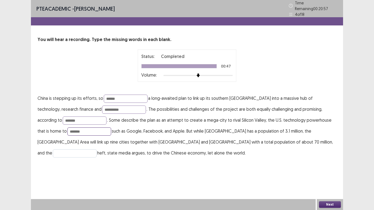
type input "*******"
click at [97, 150] on input "text" at bounding box center [75, 154] width 44 height 8
type input "*********"
click at [322, 166] on button "Next" at bounding box center [330, 205] width 22 height 7
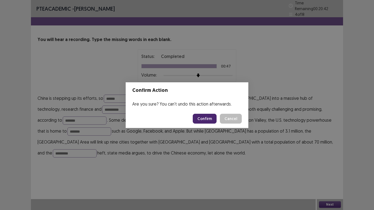
click at [207, 120] on button "Confirm" at bounding box center [205, 119] width 24 height 10
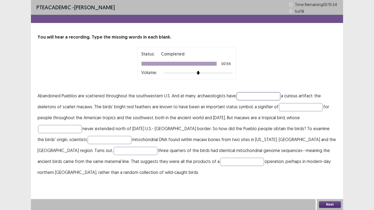
click at [242, 94] on input "text" at bounding box center [259, 96] width 44 height 8
type input "*******"
click at [281, 106] on input "text" at bounding box center [301, 107] width 44 height 8
type input "********"
click at [56, 130] on input "text" at bounding box center [60, 129] width 44 height 8
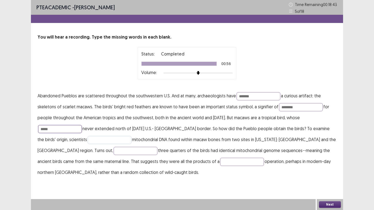
type input "*****"
click at [88, 140] on input "text" at bounding box center [110, 140] width 44 height 8
type input "********"
click at [114, 154] on input "text" at bounding box center [136, 151] width 44 height 8
type input "***"
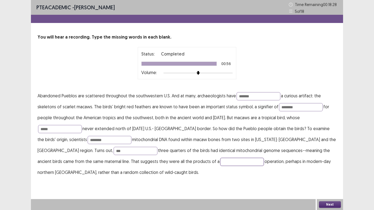
click at [220, 162] on input "text" at bounding box center [242, 162] width 44 height 8
type input "*******"
click at [338, 166] on button "Next" at bounding box center [330, 205] width 22 height 7
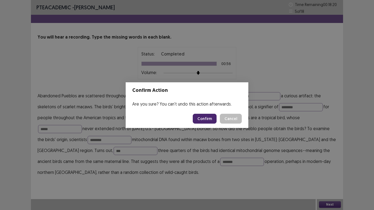
click at [203, 120] on button "Confirm" at bounding box center [205, 119] width 24 height 10
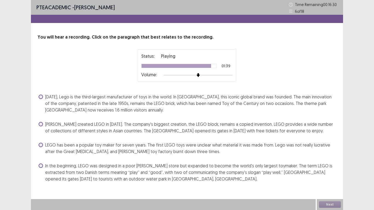
click at [40, 124] on span at bounding box center [41, 124] width 4 height 4
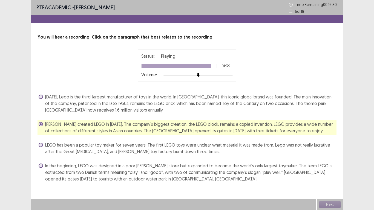
click at [40, 124] on span at bounding box center [41, 124] width 4 height 4
click at [333, 166] on div "Next" at bounding box center [330, 204] width 26 height 11
click at [331, 166] on button "Next" at bounding box center [330, 205] width 22 height 7
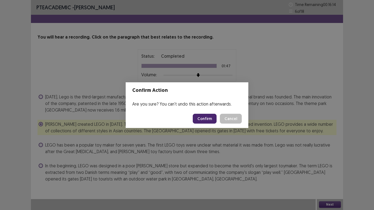
click at [205, 120] on button "Confirm" at bounding box center [205, 119] width 24 height 10
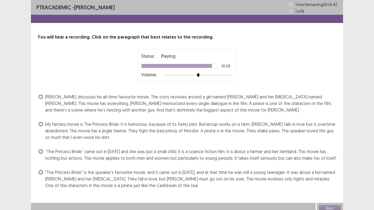
click at [42, 97] on span at bounding box center [41, 97] width 4 height 4
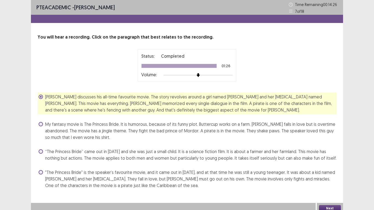
click at [323, 166] on button "Next" at bounding box center [330, 208] width 22 height 7
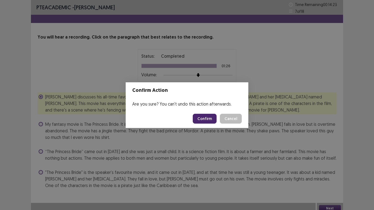
click at [205, 118] on button "Confirm" at bounding box center [205, 119] width 24 height 10
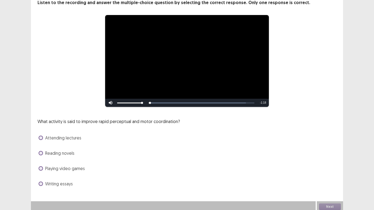
scroll to position [37, 0]
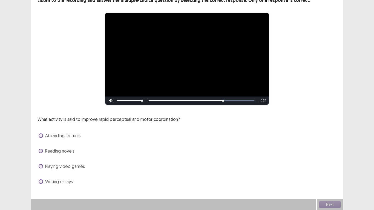
click at [224, 100] on div "Skip Backward Skip Forward Mute Current Time 0:54 / Duration 1:18 Loaded : 100.…" at bounding box center [187, 101] width 164 height 8
drag, startPoint x: 228, startPoint y: 99, endPoint x: 236, endPoint y: 98, distance: 8.1
click at [234, 98] on div "Skip Backward Skip Forward Mute Current Time 0:55 / Duration 1:18 Loaded : 100.…" at bounding box center [187, 101] width 164 height 8
click at [41, 166] on span at bounding box center [41, 166] width 4 height 4
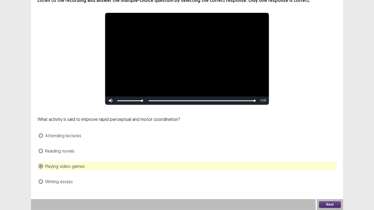
click at [336, 166] on button "Next" at bounding box center [330, 205] width 22 height 7
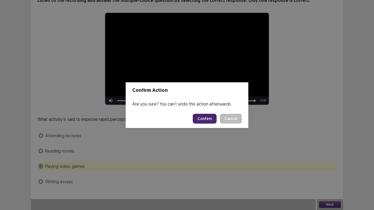
click at [210, 120] on button "Confirm" at bounding box center [205, 119] width 24 height 10
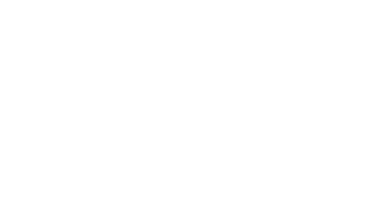
scroll to position [0, 0]
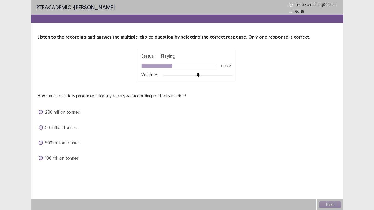
click at [41, 113] on span at bounding box center [41, 112] width 4 height 4
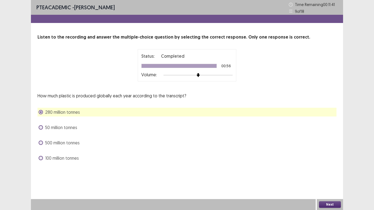
click at [322, 166] on button "Next" at bounding box center [330, 205] width 22 height 7
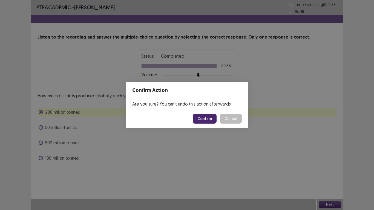
click at [200, 116] on button "Confirm" at bounding box center [205, 119] width 24 height 10
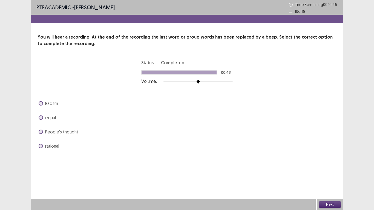
click at [41, 104] on span at bounding box center [41, 103] width 4 height 4
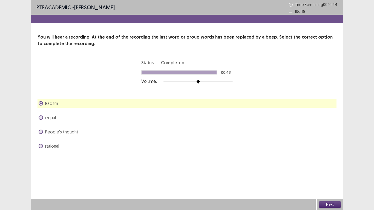
click at [320, 166] on button "Next" at bounding box center [330, 205] width 22 height 7
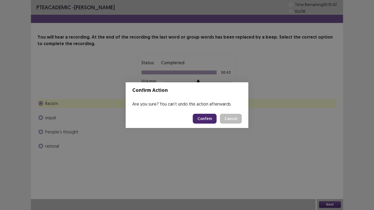
click at [208, 119] on button "Confirm" at bounding box center [205, 119] width 24 height 10
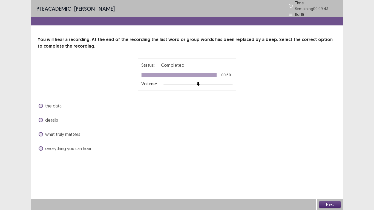
click at [41, 147] on span at bounding box center [41, 149] width 4 height 4
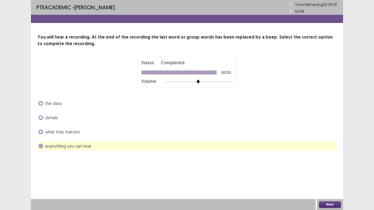
click at [323, 166] on button "Next" at bounding box center [330, 205] width 22 height 7
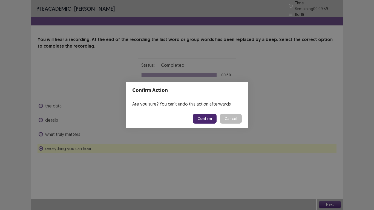
click at [202, 120] on button "Confirm" at bounding box center [205, 119] width 24 height 10
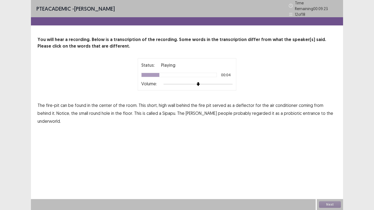
click at [161, 103] on span "high" at bounding box center [163, 105] width 8 height 7
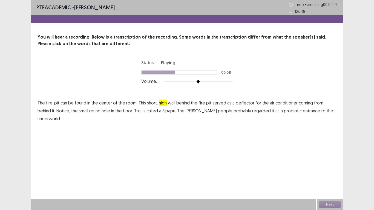
click at [287, 102] on span "conditioner" at bounding box center [287, 103] width 22 height 7
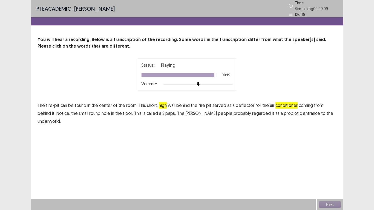
click at [284, 110] on span "probiotic" at bounding box center [293, 113] width 18 height 7
click at [323, 166] on button "Next" at bounding box center [330, 205] width 22 height 7
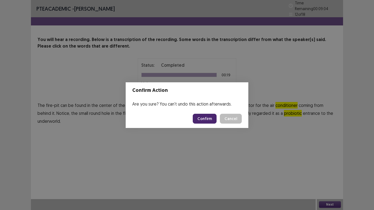
click at [197, 119] on button "Confirm" at bounding box center [205, 119] width 24 height 10
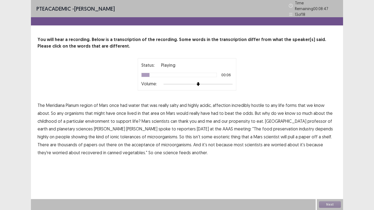
click at [228, 102] on span "affection" at bounding box center [222, 105] width 18 height 7
click at [94, 126] on span "[PERSON_NAME]" at bounding box center [109, 129] width 31 height 7
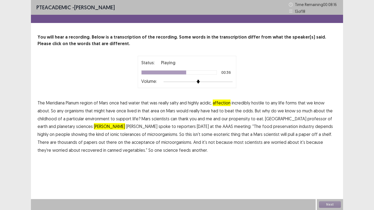
click at [87, 131] on span "showing" at bounding box center [79, 134] width 16 height 7
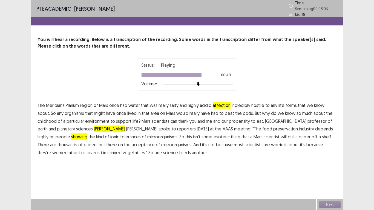
click at [132, 142] on span "acceptance" at bounding box center [143, 145] width 23 height 7
click at [123, 151] on span "vegetables."" at bounding box center [135, 153] width 25 height 7
click at [102, 150] on span "recovered" at bounding box center [91, 153] width 21 height 7
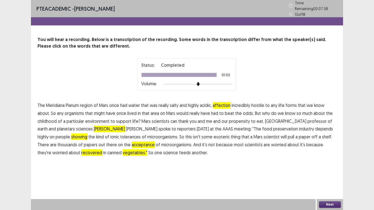
click at [323, 166] on button "Next" at bounding box center [330, 205] width 22 height 7
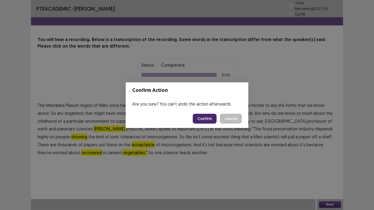
click at [203, 116] on button "Confirm" at bounding box center [205, 119] width 24 height 10
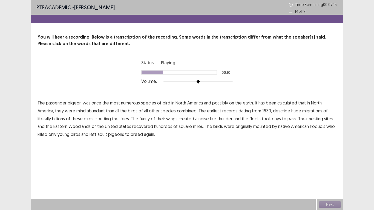
click at [83, 112] on span "mind" at bounding box center [80, 111] width 9 height 7
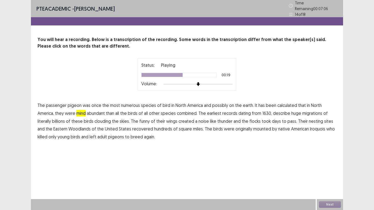
click at [145, 119] on span "funny" at bounding box center [144, 121] width 10 height 7
click at [259, 127] on span "mounted" at bounding box center [262, 129] width 18 height 7
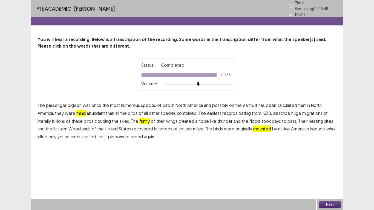
click at [327, 166] on button "Next" at bounding box center [330, 205] width 22 height 7
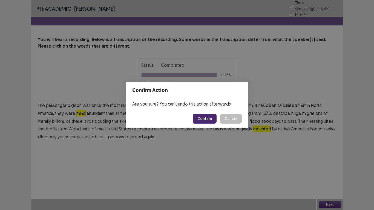
click at [205, 121] on button "Confirm" at bounding box center [205, 119] width 24 height 10
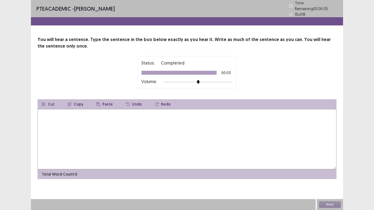
click at [48, 121] on textarea at bounding box center [187, 139] width 299 height 60
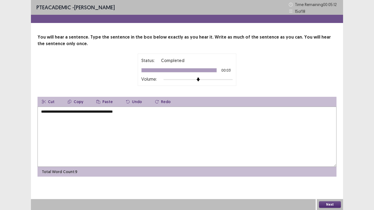
type textarea "**********"
click at [325, 166] on button "Next" at bounding box center [330, 205] width 22 height 7
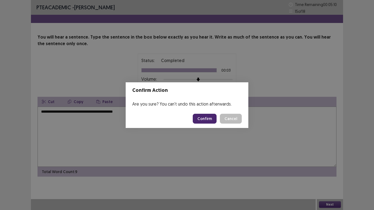
click at [199, 119] on button "Confirm" at bounding box center [205, 119] width 24 height 10
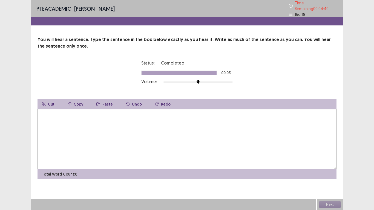
click at [74, 120] on textarea at bounding box center [187, 139] width 299 height 60
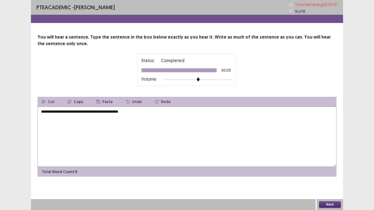
type textarea "**********"
click at [321, 166] on button "Next" at bounding box center [330, 205] width 22 height 7
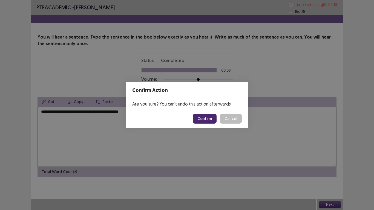
click at [204, 119] on button "Confirm" at bounding box center [205, 119] width 24 height 10
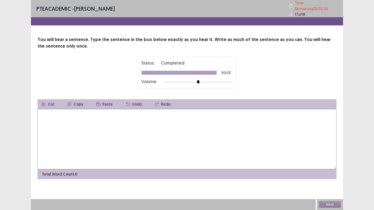
click at [78, 112] on textarea at bounding box center [187, 139] width 299 height 60
type textarea "**********"
click at [331, 166] on button "Next" at bounding box center [330, 205] width 22 height 7
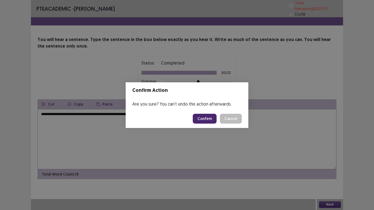
click at [207, 117] on button "Confirm" at bounding box center [205, 119] width 24 height 10
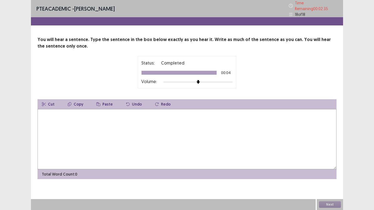
click at [47, 126] on textarea at bounding box center [187, 139] width 299 height 60
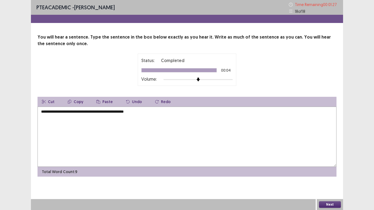
click at [114, 112] on textarea "**********" at bounding box center [187, 137] width 299 height 60
type textarea "**********"
click at [336, 166] on button "Next" at bounding box center [330, 205] width 22 height 7
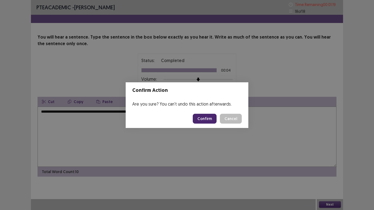
click at [200, 121] on button "Confirm" at bounding box center [205, 119] width 24 height 10
